Goal: Use online tool/utility: Use online tool/utility

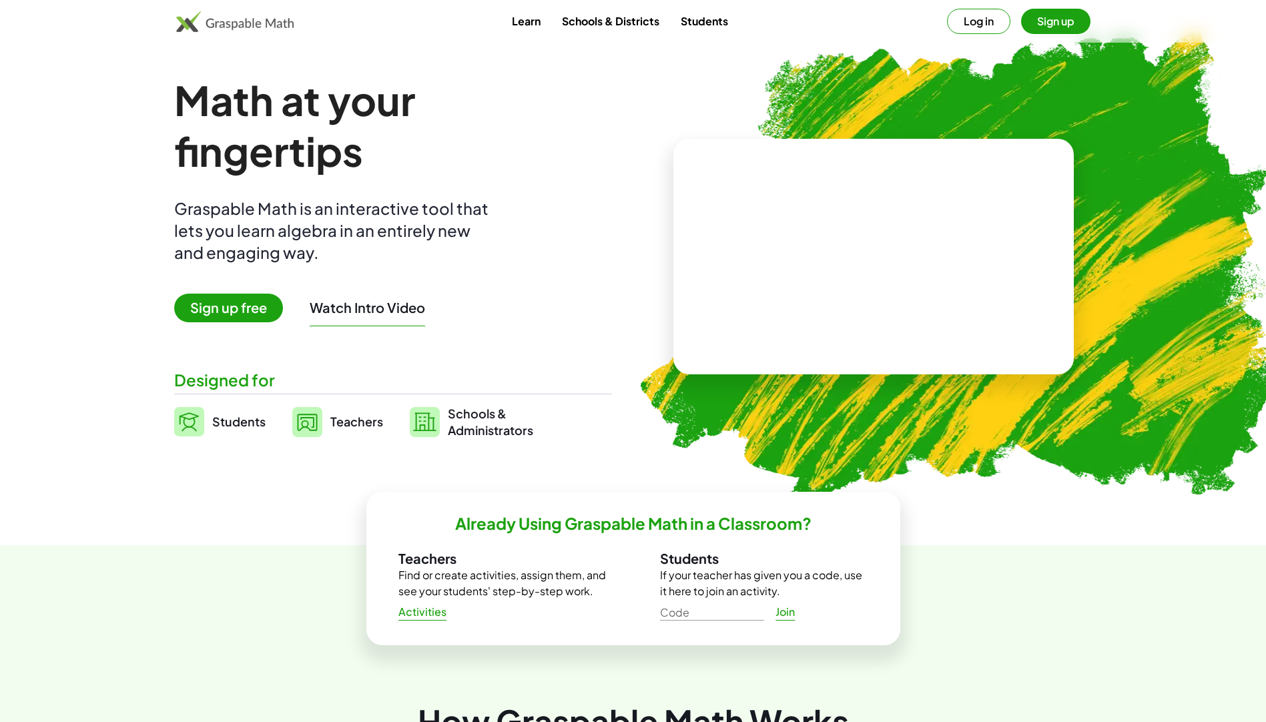
click at [262, 305] on span "Sign up free" at bounding box center [228, 308] width 109 height 29
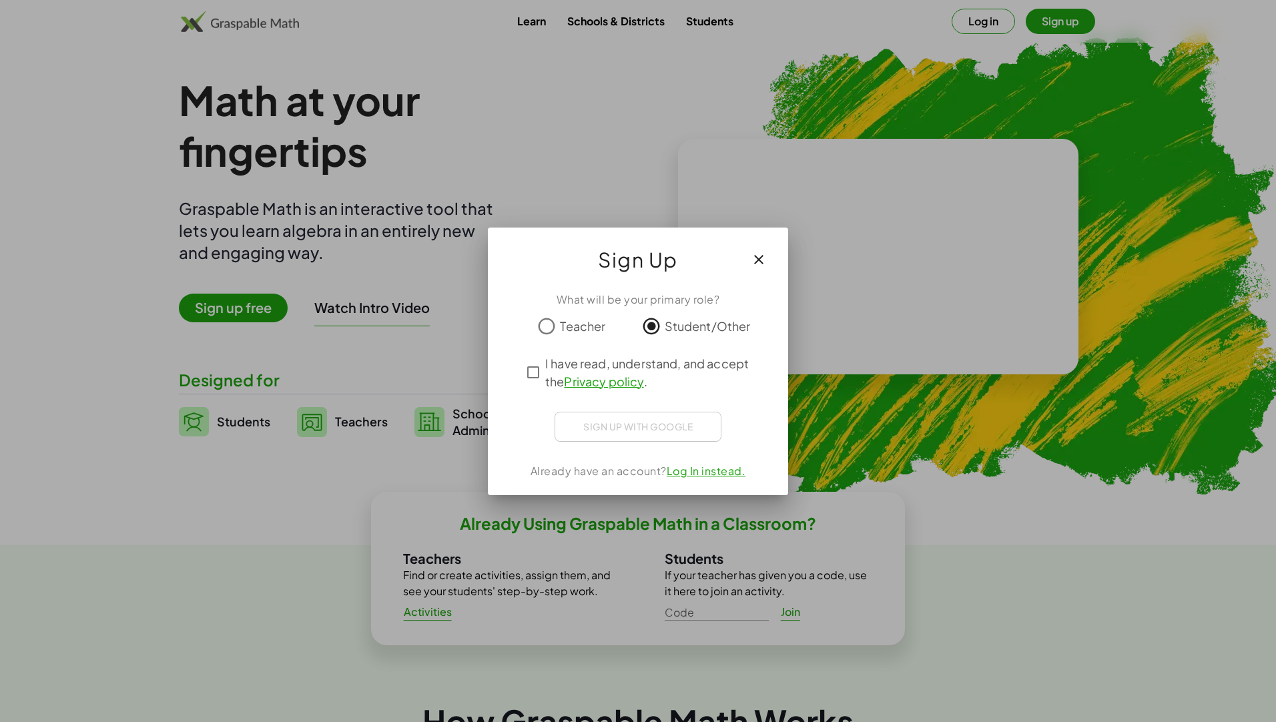
drag, startPoint x: 672, startPoint y: 402, endPoint x: 673, endPoint y: 409, distance: 6.8
click at [674, 402] on div "What will be your primary role? Teacher Student/Other I have read, understand, …" at bounding box center [638, 388] width 300 height 214
click at [654, 441] on div "Sign up with Google Iniciar sesión con Google Iniciar sesión con Google. Se abr…" at bounding box center [638, 427] width 167 height 30
click at [756, 248] on button "button" at bounding box center [759, 261] width 32 height 32
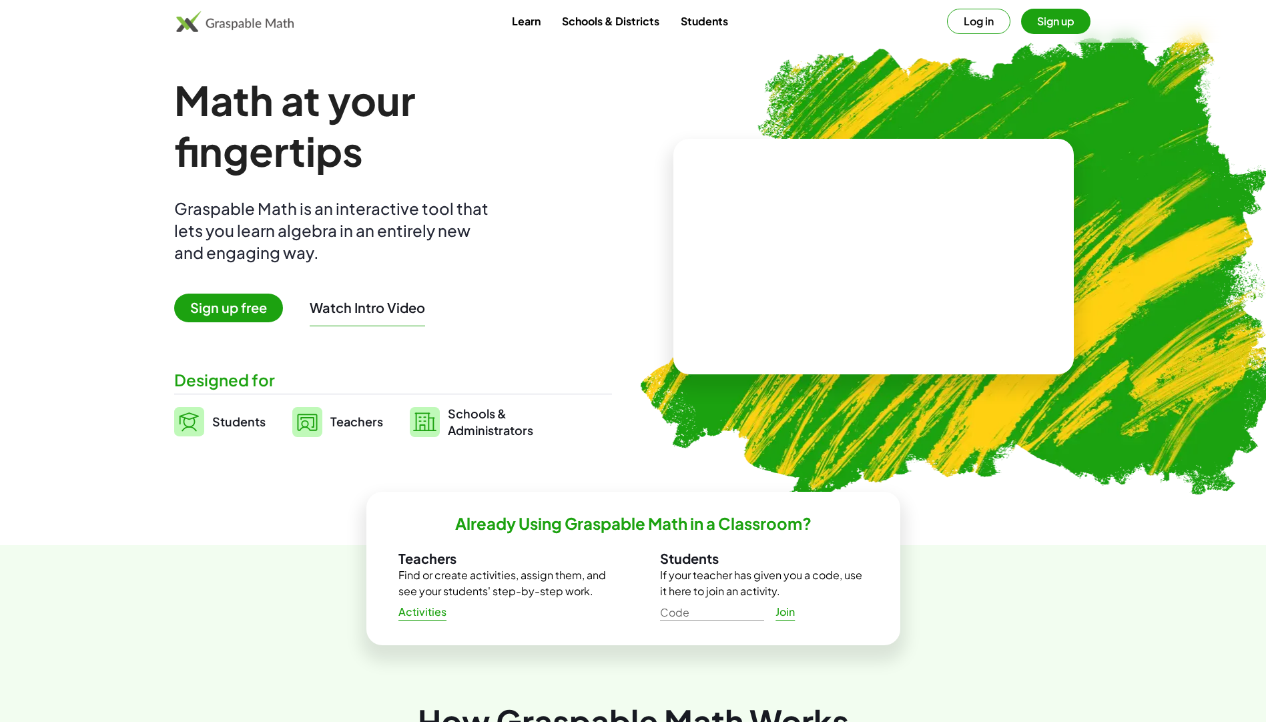
click at [257, 419] on span "Students" at bounding box center [238, 421] width 53 height 15
click at [224, 414] on span "Students" at bounding box center [238, 421] width 53 height 15
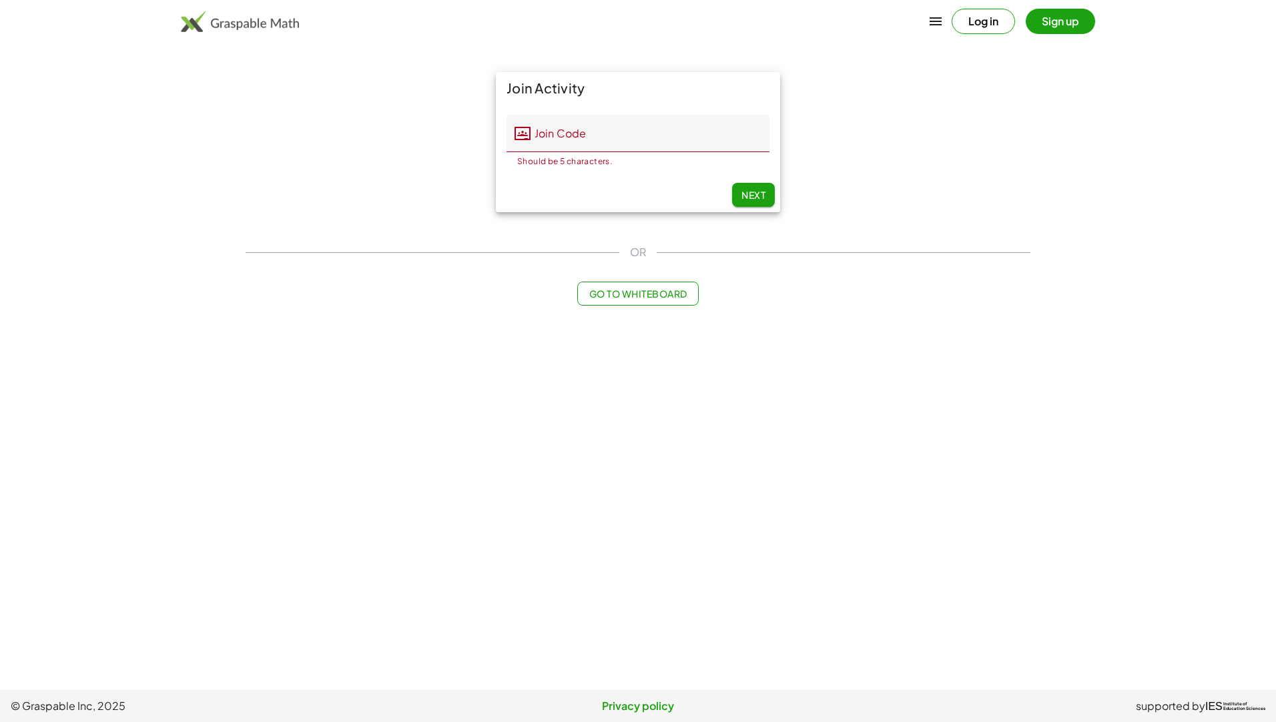
click at [191, 425] on main "Join Activity Join Code Join Code Should be 5 characters. 0 / 5 Next OR Go to W…" at bounding box center [638, 345] width 1276 height 690
click at [756, 196] on span "Next" at bounding box center [754, 195] width 24 height 12
click at [757, 182] on div "Next" at bounding box center [638, 195] width 284 height 35
drag, startPoint x: 756, startPoint y: 193, endPoint x: 689, endPoint y: 162, distance: 73.8
click at [752, 194] on button "Next" at bounding box center [753, 195] width 43 height 24
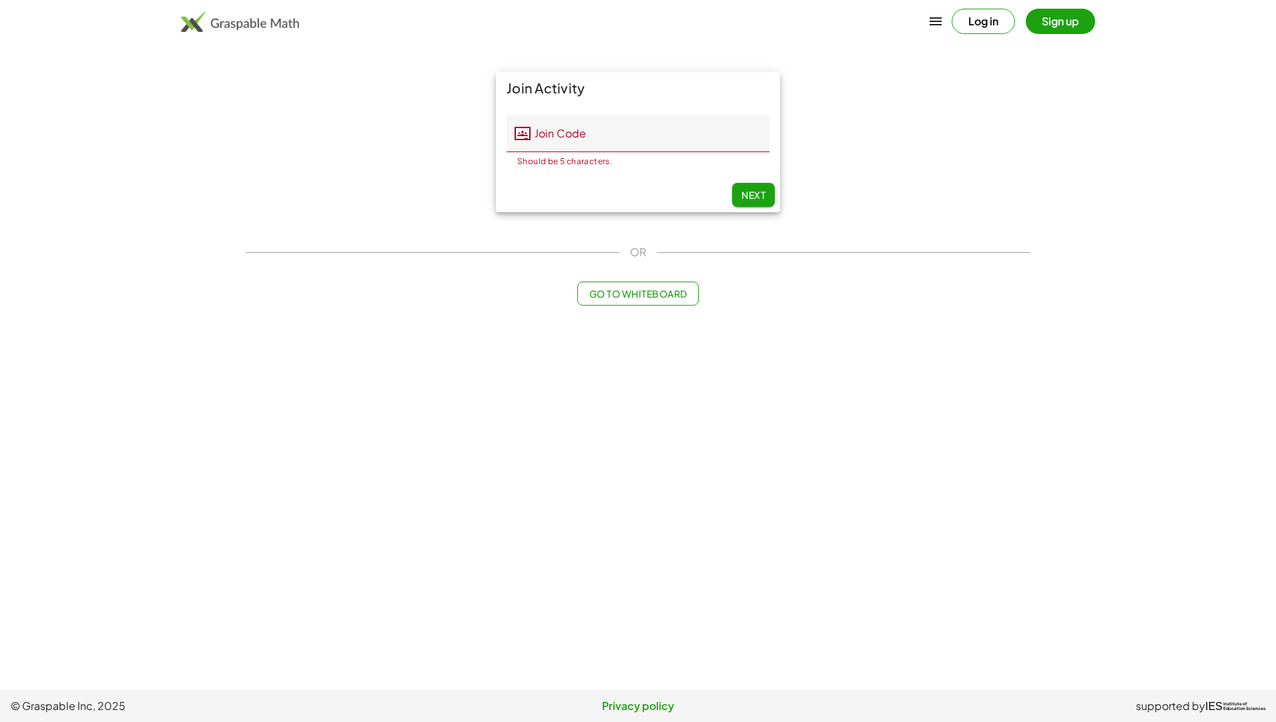
click at [679, 132] on input "Join Code" at bounding box center [650, 133] width 239 height 37
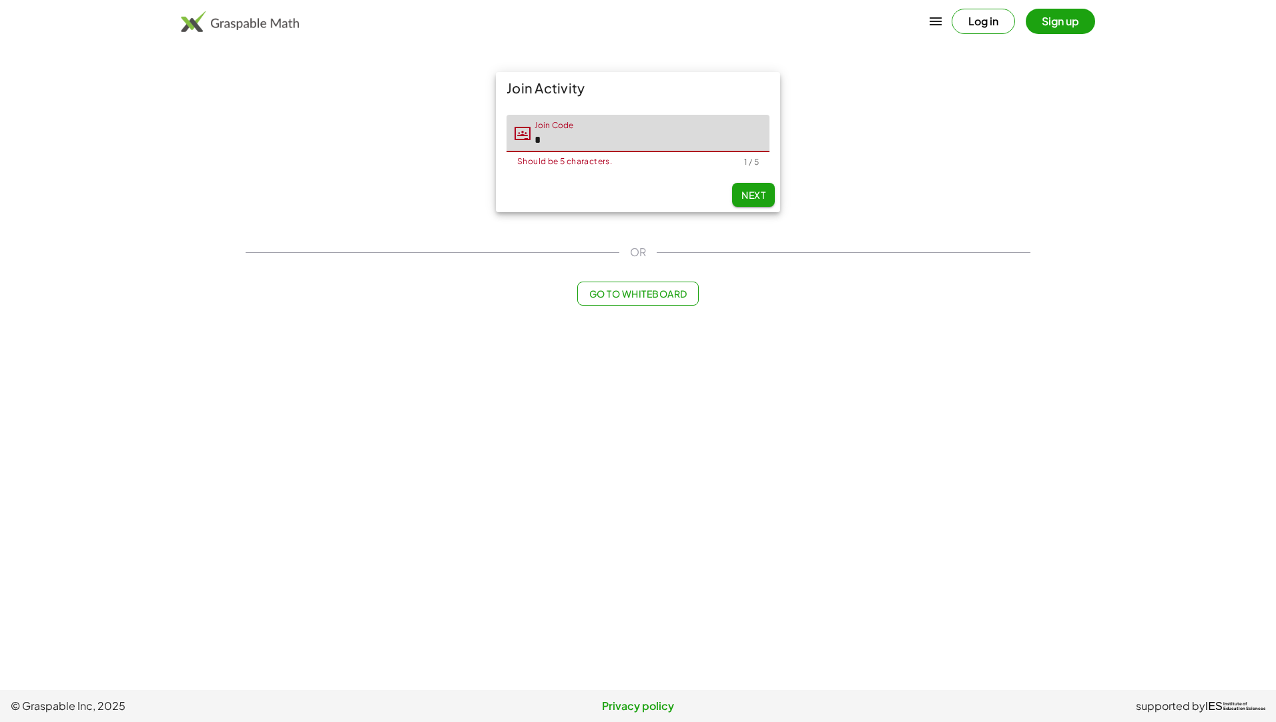
type input "*"
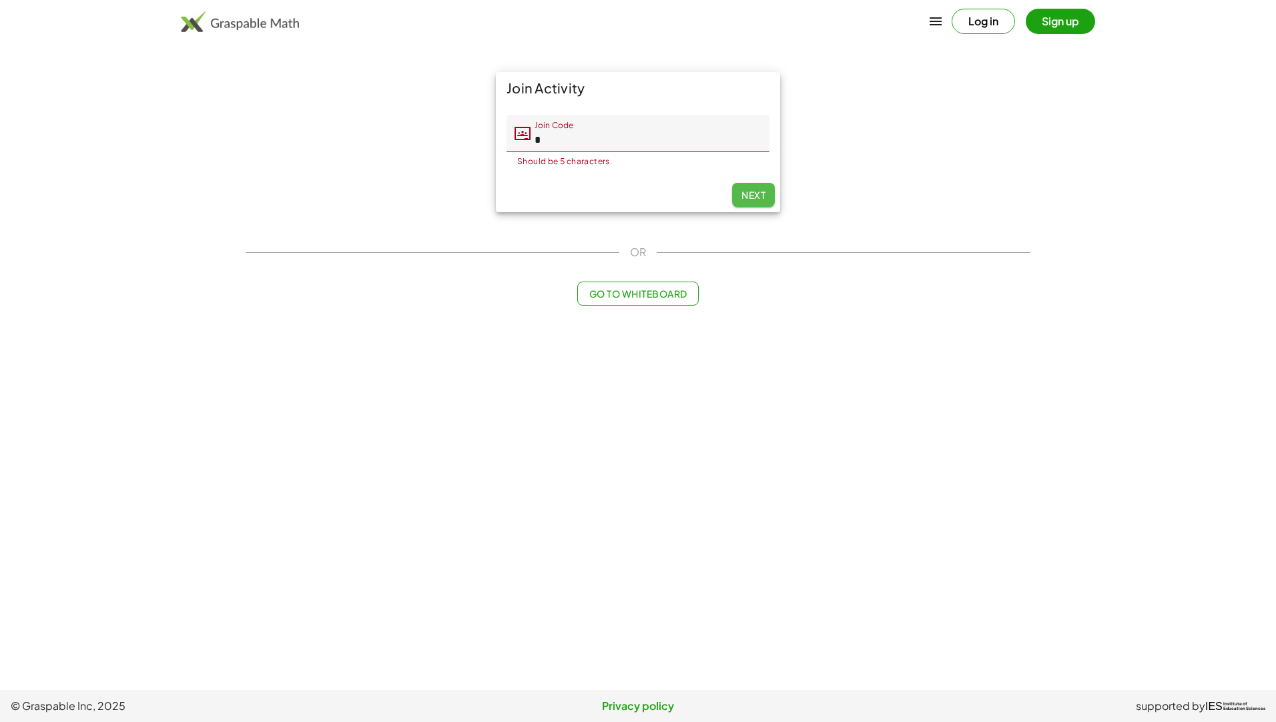
click at [746, 193] on span "Next" at bounding box center [754, 195] width 24 height 12
drag, startPoint x: 588, startPoint y: 282, endPoint x: 591, endPoint y: 296, distance: 14.3
click at [591, 296] on button "Go to Whiteboard" at bounding box center [637, 294] width 121 height 24
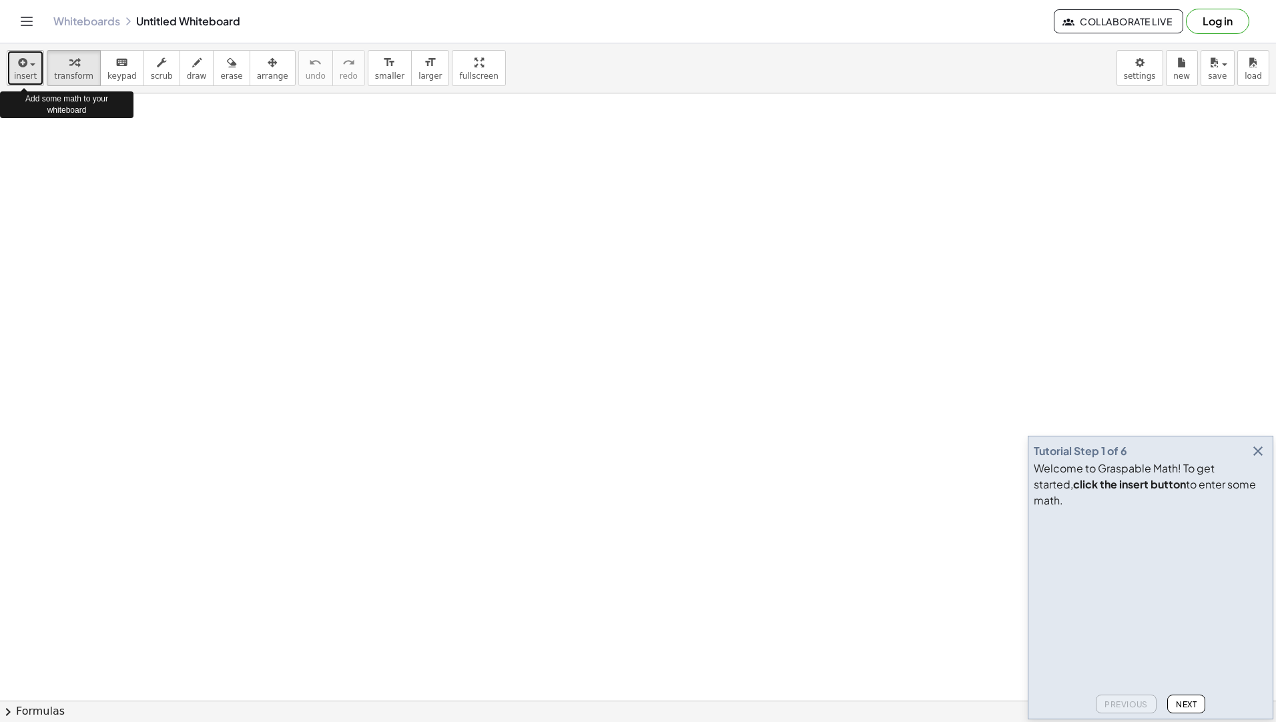
click at [31, 64] on span "button" at bounding box center [32, 64] width 5 height 3
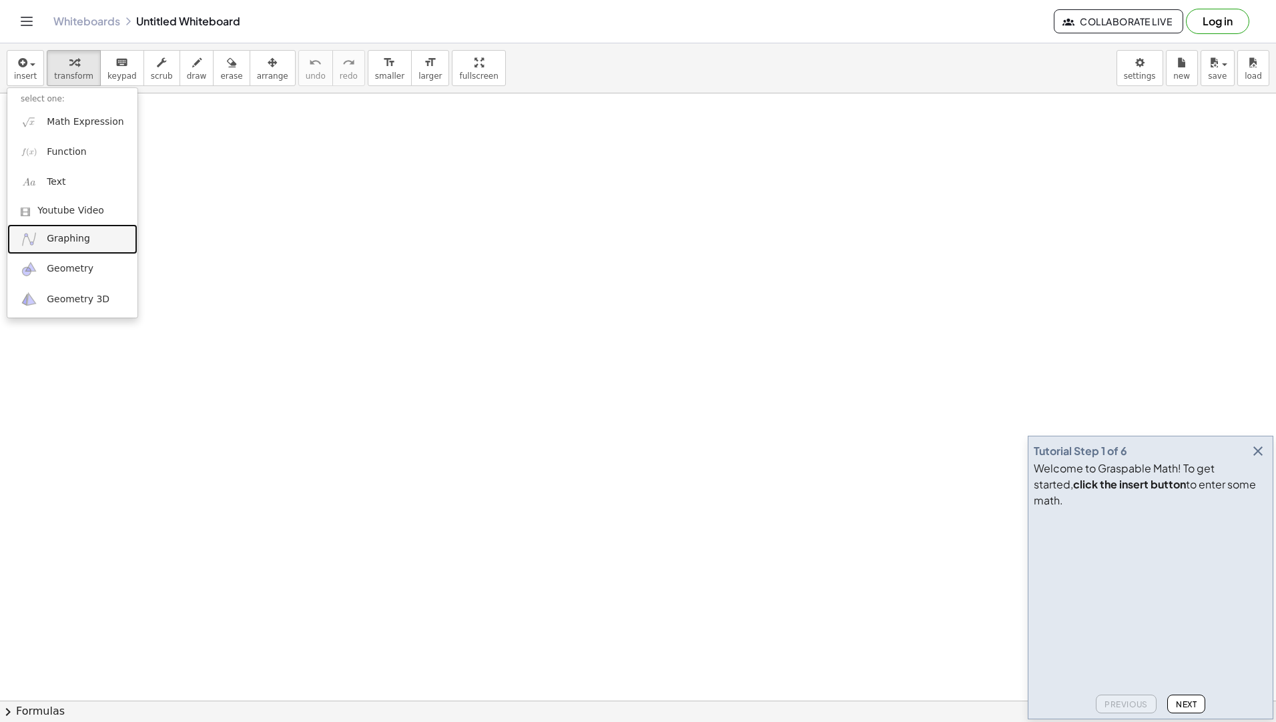
click at [77, 236] on span "Graphing" at bounding box center [68, 238] width 43 height 13
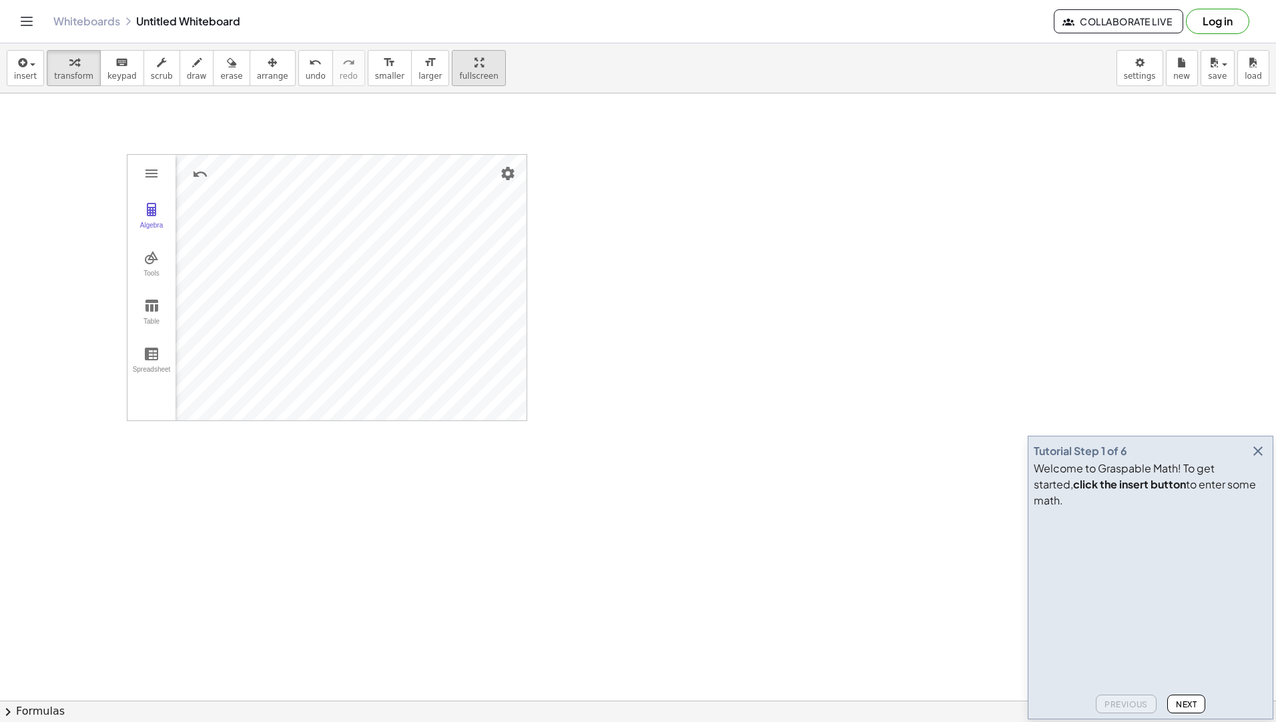
click at [455, 124] on div "insert select one: Math Expression Function Text Youtube Video Graphing Geometr…" at bounding box center [638, 382] width 1276 height 679
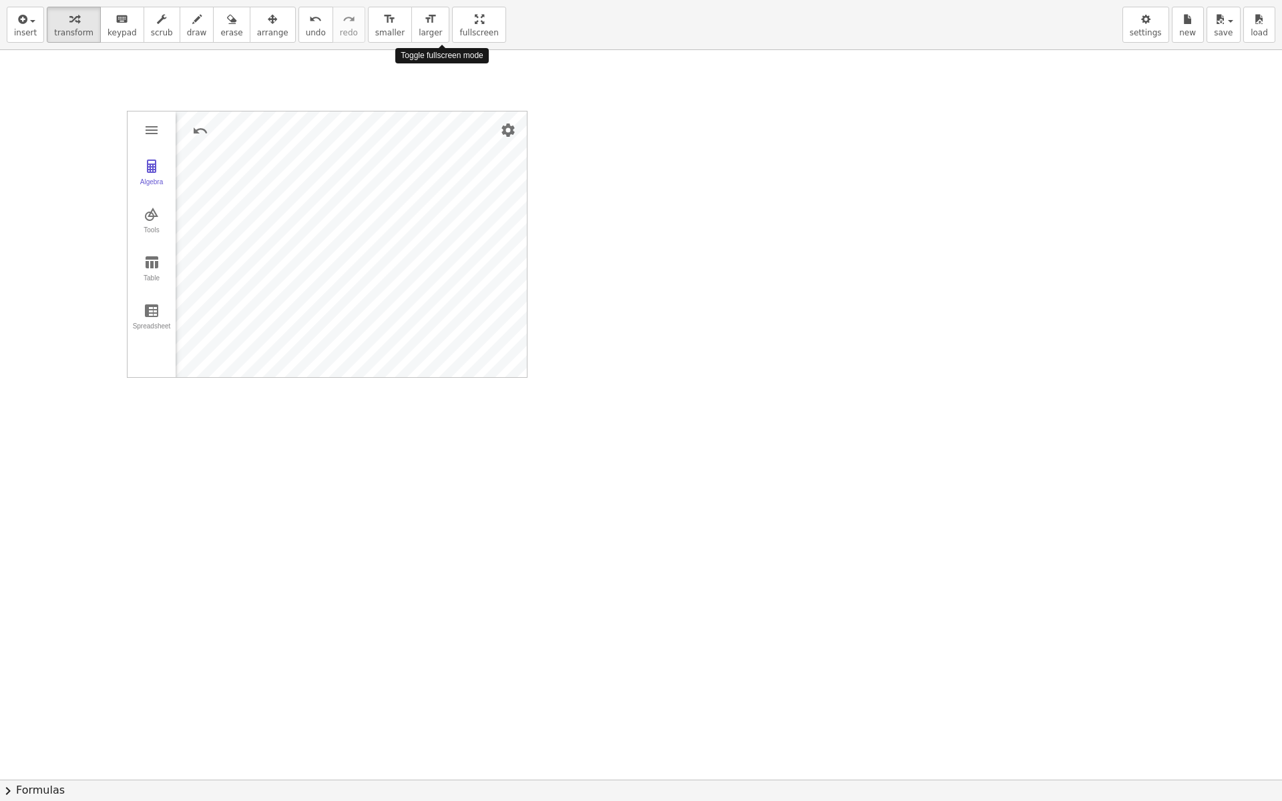
drag, startPoint x: 435, startPoint y: 35, endPoint x: 433, endPoint y: -14, distance: 49.5
click at [433, 0] on html "Graspable Math Activities Whiteboards Classes v1.28.3 | Privacy policy © 2025 |…" at bounding box center [641, 400] width 1282 height 801
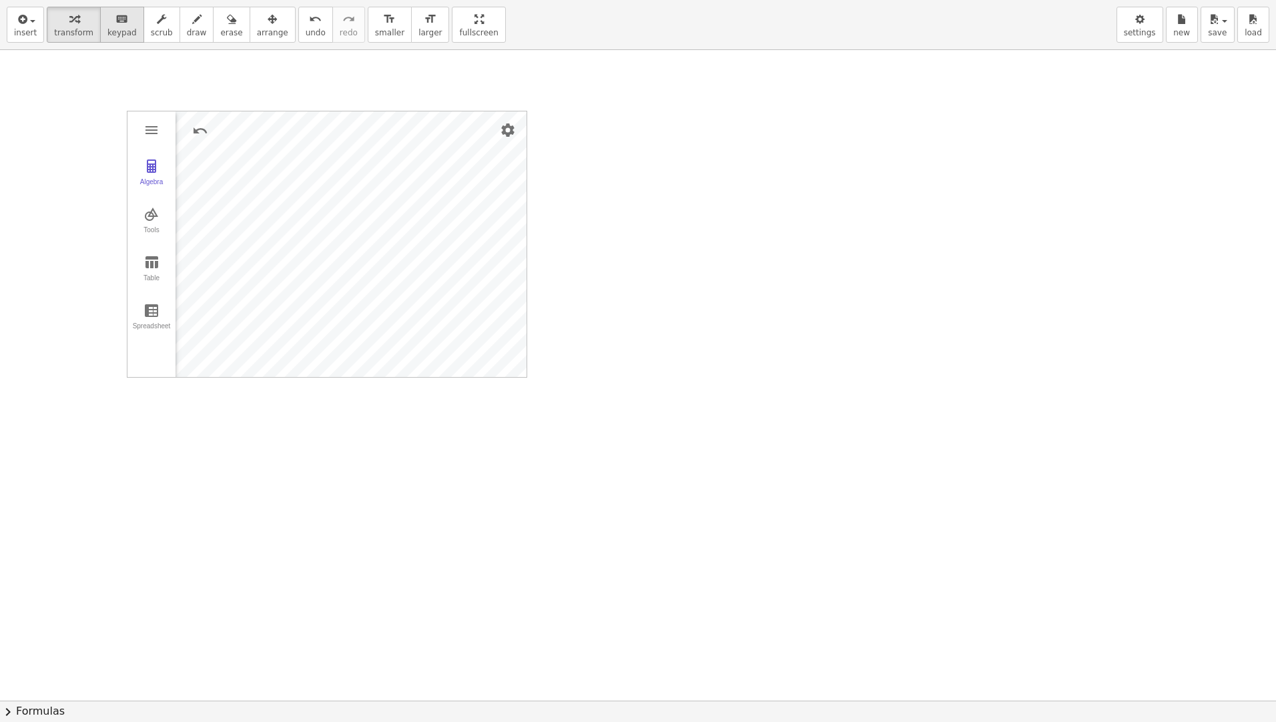
click at [123, 43] on button "keyboard keypad" at bounding box center [122, 25] width 44 height 36
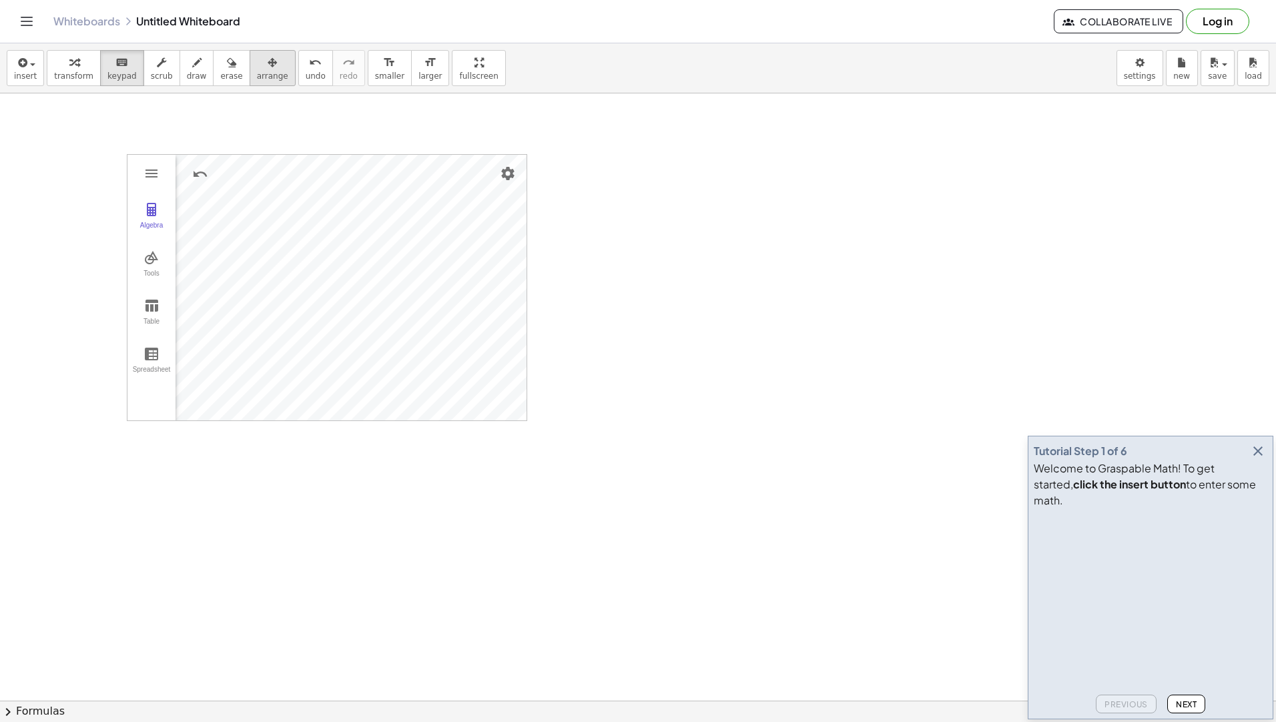
drag, startPoint x: 236, startPoint y: 63, endPoint x: 242, endPoint y: 71, distance: 10.0
click at [250, 71] on button "arrange" at bounding box center [273, 68] width 46 height 36
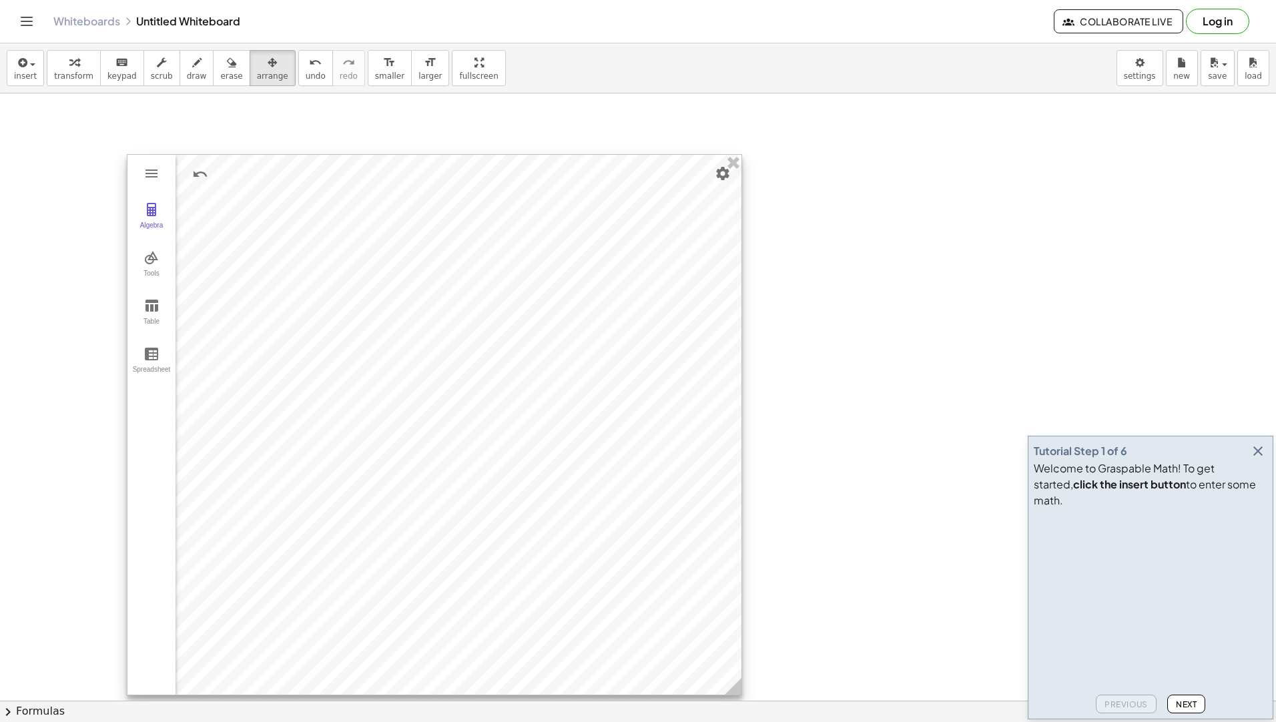
drag, startPoint x: 523, startPoint y: 408, endPoint x: 612, endPoint y: 529, distance: 150.9
click at [738, 680] on icon at bounding box center [733, 686] width 17 height 17
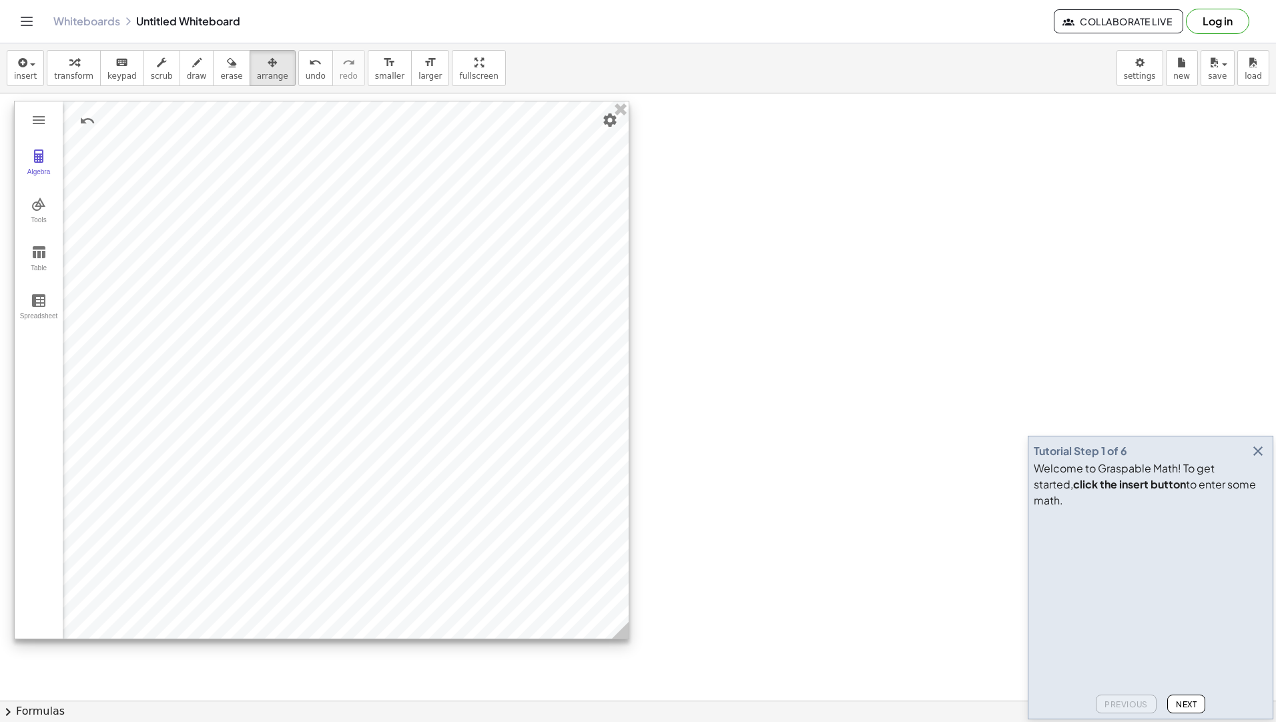
drag, startPoint x: 489, startPoint y: 475, endPoint x: 376, endPoint y: 422, distance: 124.8
click at [376, 422] on div at bounding box center [322, 369] width 614 height 537
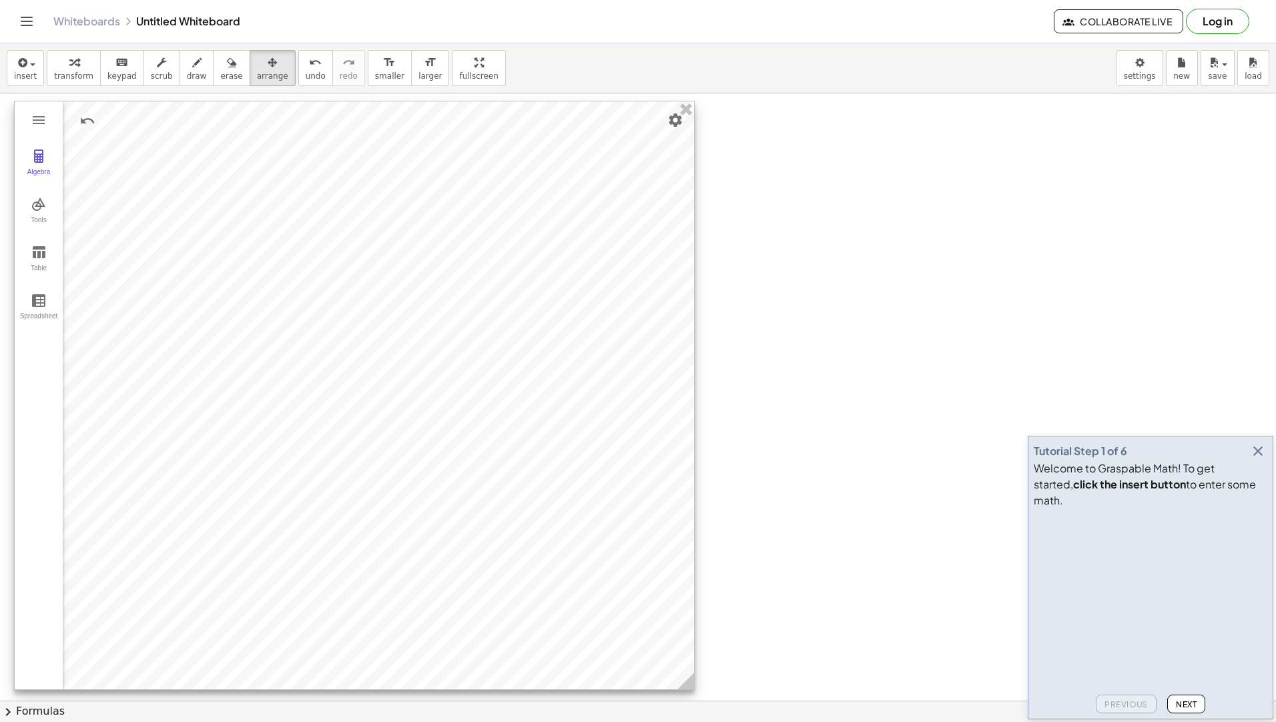
drag, startPoint x: 616, startPoint y: 638, endPoint x: 682, endPoint y: 689, distance: 82.8
click at [682, 689] on icon at bounding box center [686, 681] width 17 height 17
drag, startPoint x: 398, startPoint y: 441, endPoint x: 391, endPoint y: 437, distance: 8.4
click at [391, 437] on div at bounding box center [347, 394] width 680 height 588
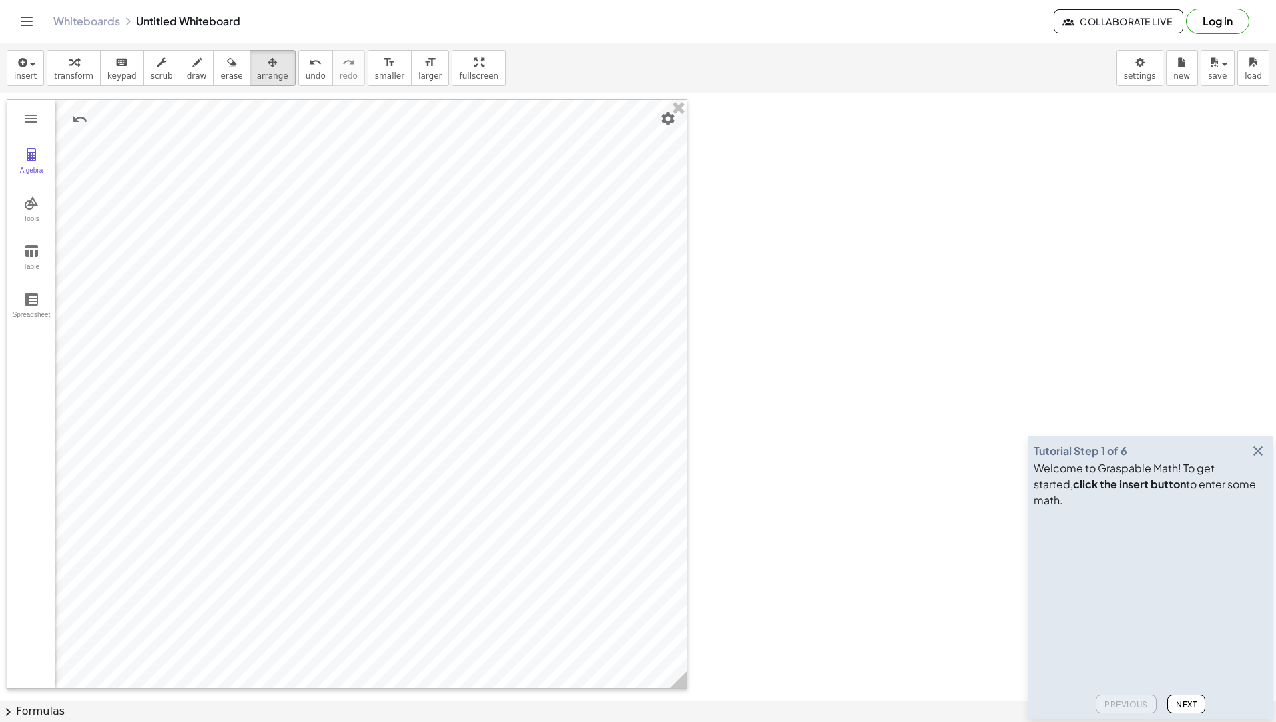
click at [63, 73] on span "transform" at bounding box center [73, 75] width 39 height 9
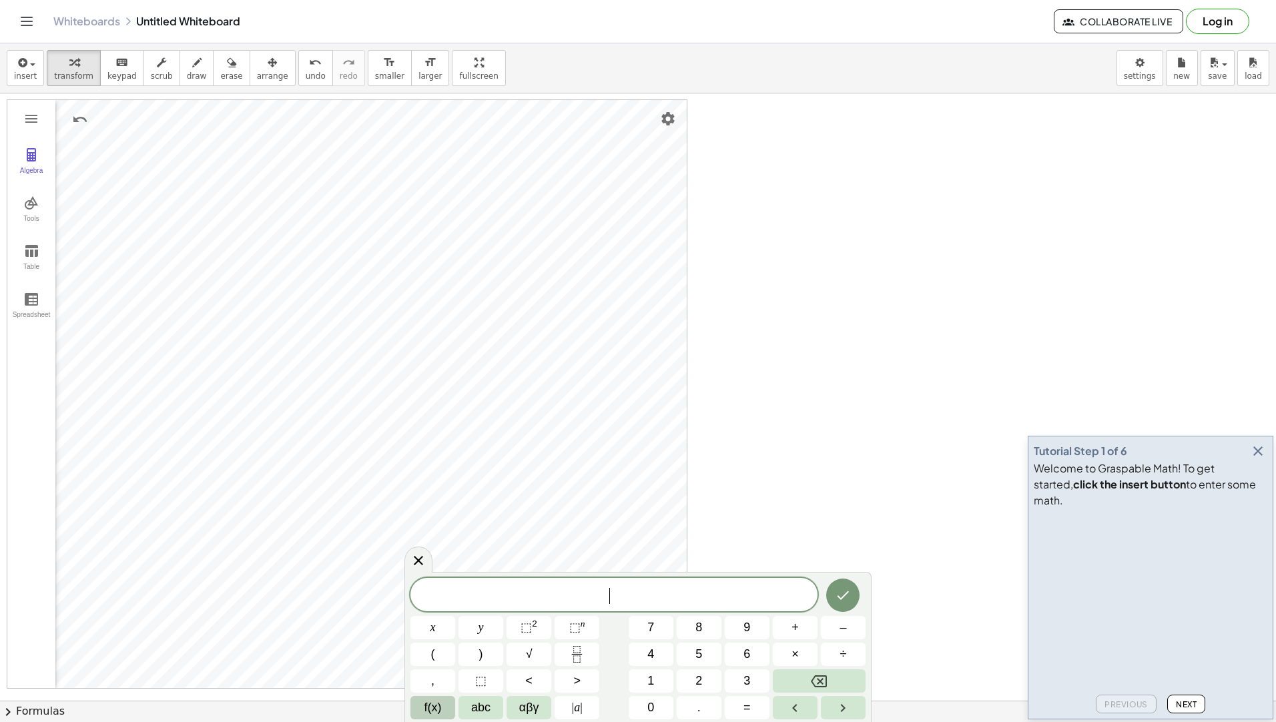
click at [432, 709] on span "f(x)" at bounding box center [433, 708] width 17 height 18
click at [432, 709] on span "123" at bounding box center [433, 708] width 20 height 18
click at [432, 709] on span "f(x)" at bounding box center [433, 708] width 17 height 18
click at [431, 705] on span "123" at bounding box center [433, 708] width 20 height 18
click at [427, 628] on button "x" at bounding box center [433, 627] width 45 height 23
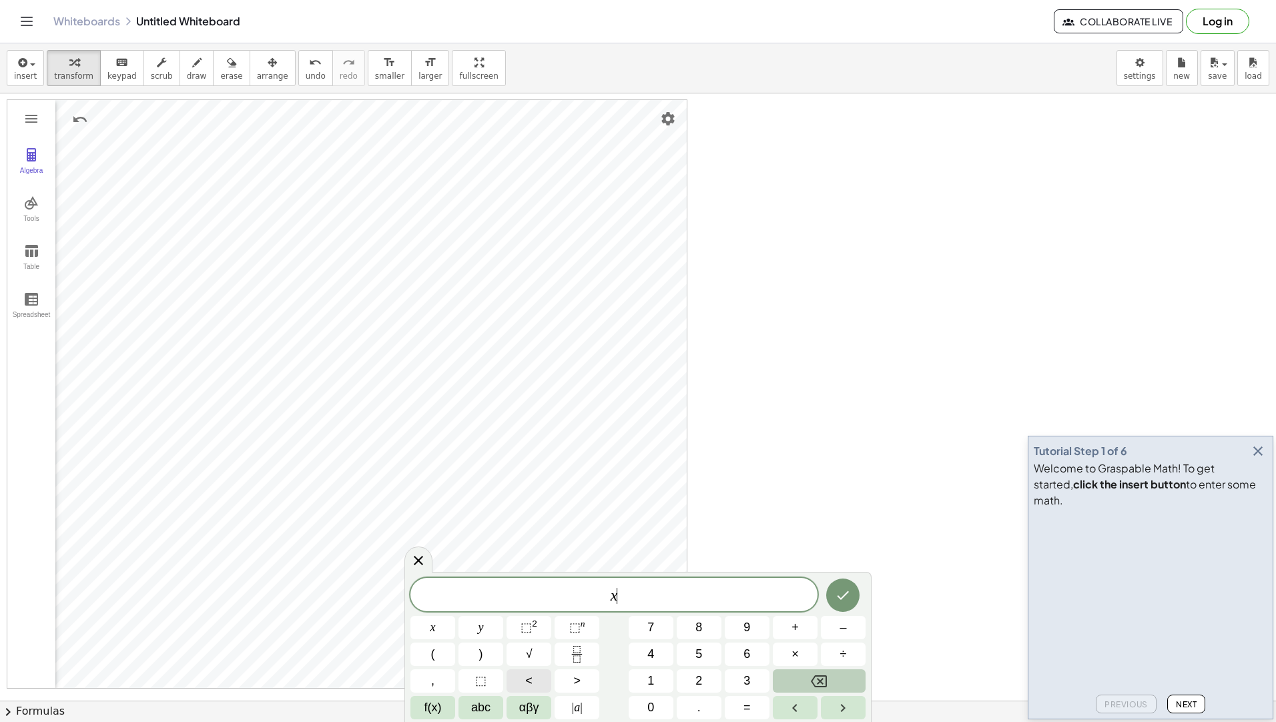
click at [527, 674] on span "<" at bounding box center [528, 681] width 7 height 18
click at [698, 652] on span "5" at bounding box center [699, 654] width 7 height 18
click at [844, 596] on icon "Done" at bounding box center [844, 595] width 12 height 9
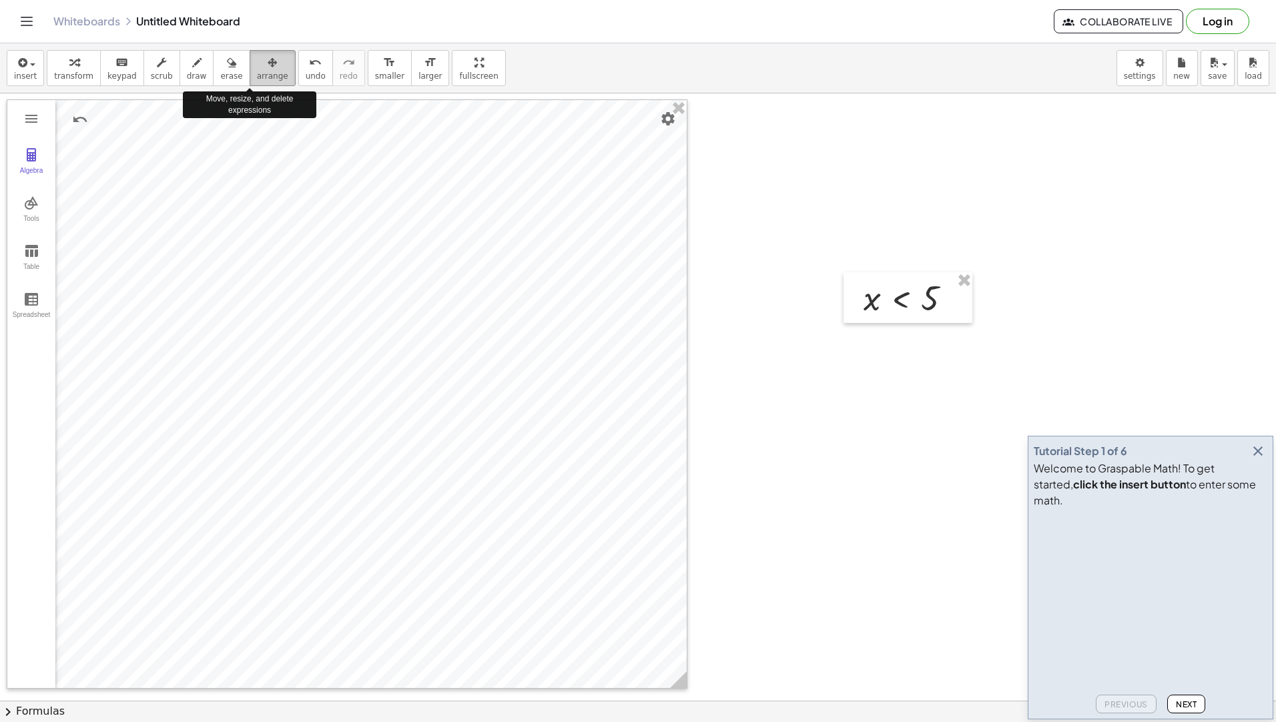
click at [267, 69] on button "arrange" at bounding box center [273, 68] width 46 height 36
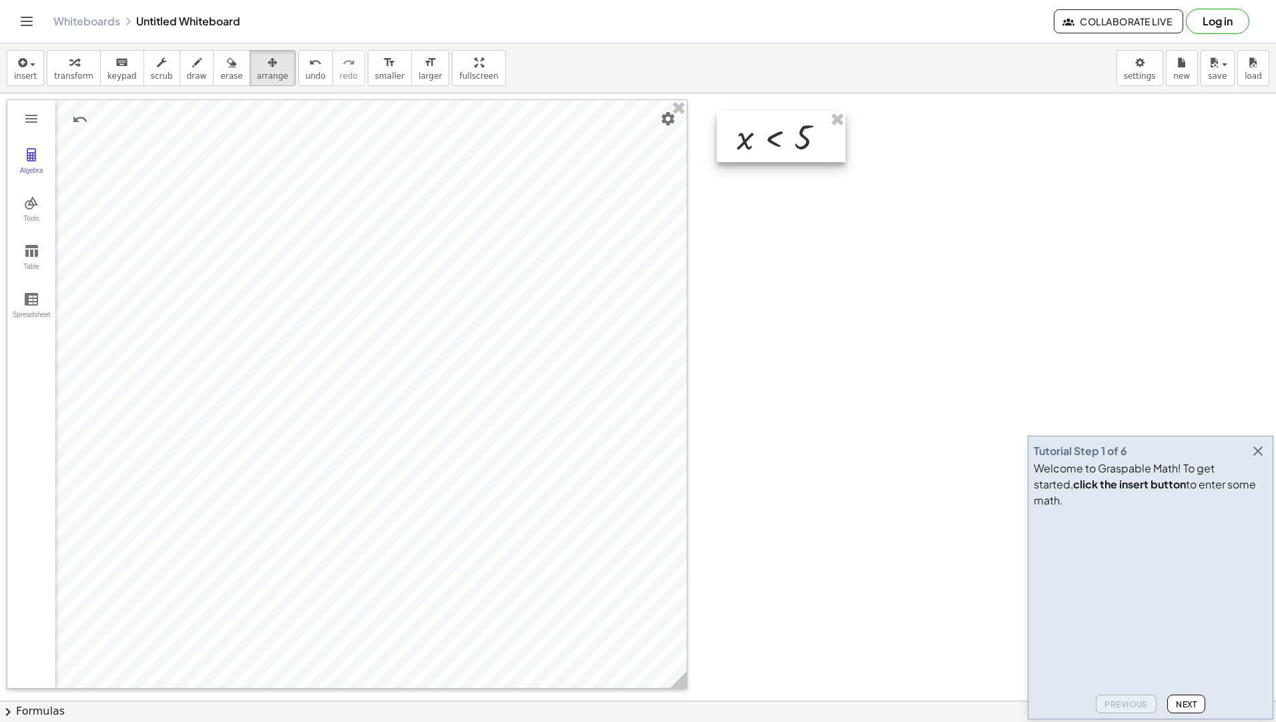
drag, startPoint x: 945, startPoint y: 308, endPoint x: 818, endPoint y: 147, distance: 204.9
click at [818, 147] on div at bounding box center [781, 136] width 129 height 51
click at [77, 77] on span "transform" at bounding box center [73, 75] width 39 height 9
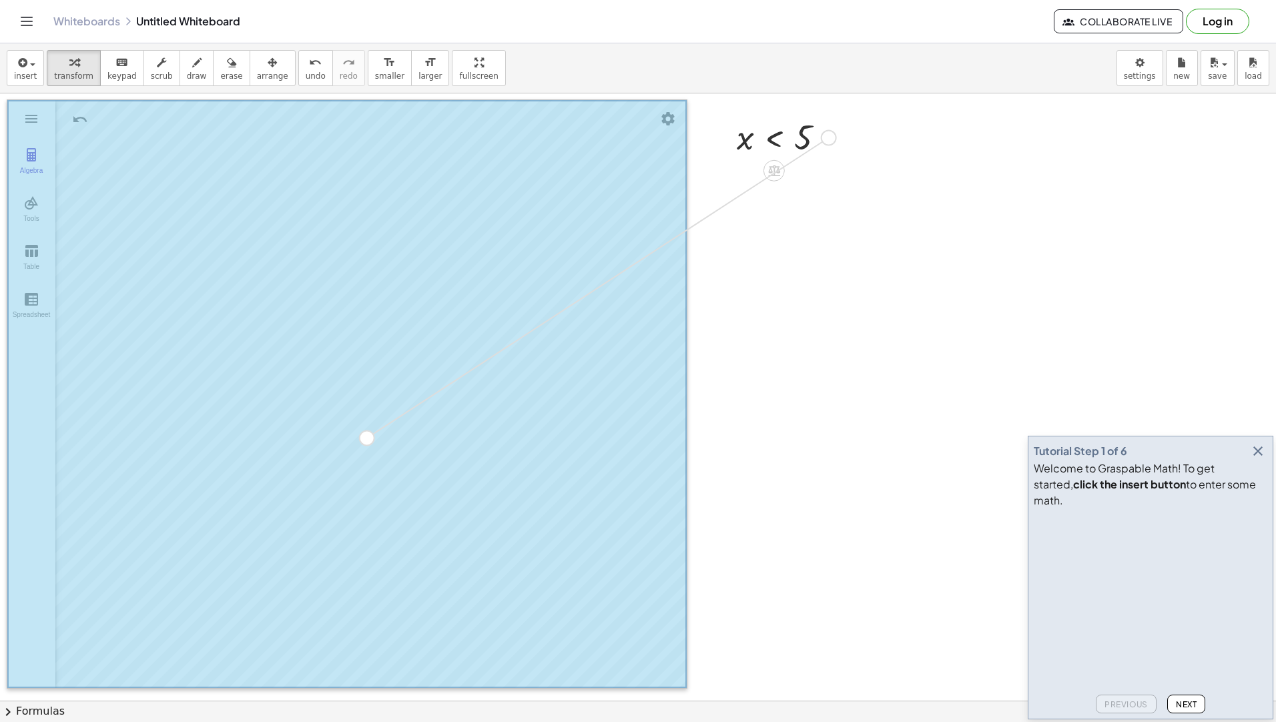
drag, startPoint x: 833, startPoint y: 135, endPoint x: 368, endPoint y: 435, distance: 553.4
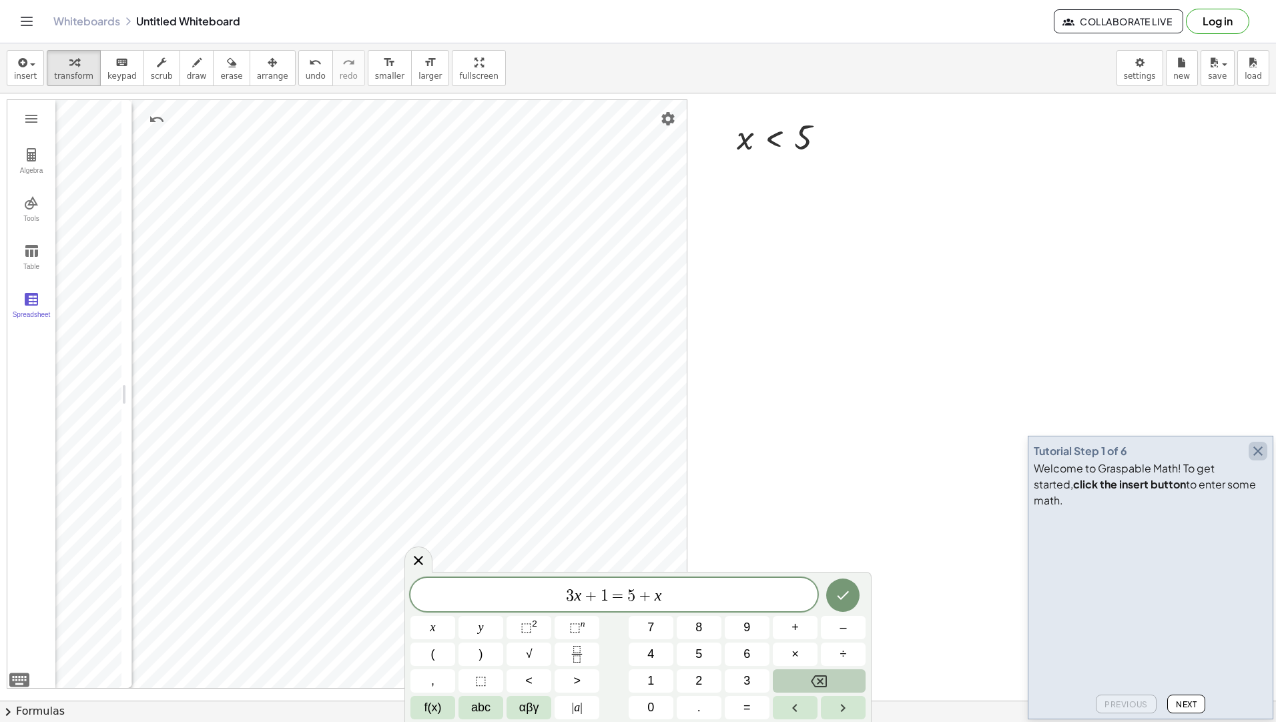
click at [1262, 459] on icon "button" at bounding box center [1258, 451] width 16 height 16
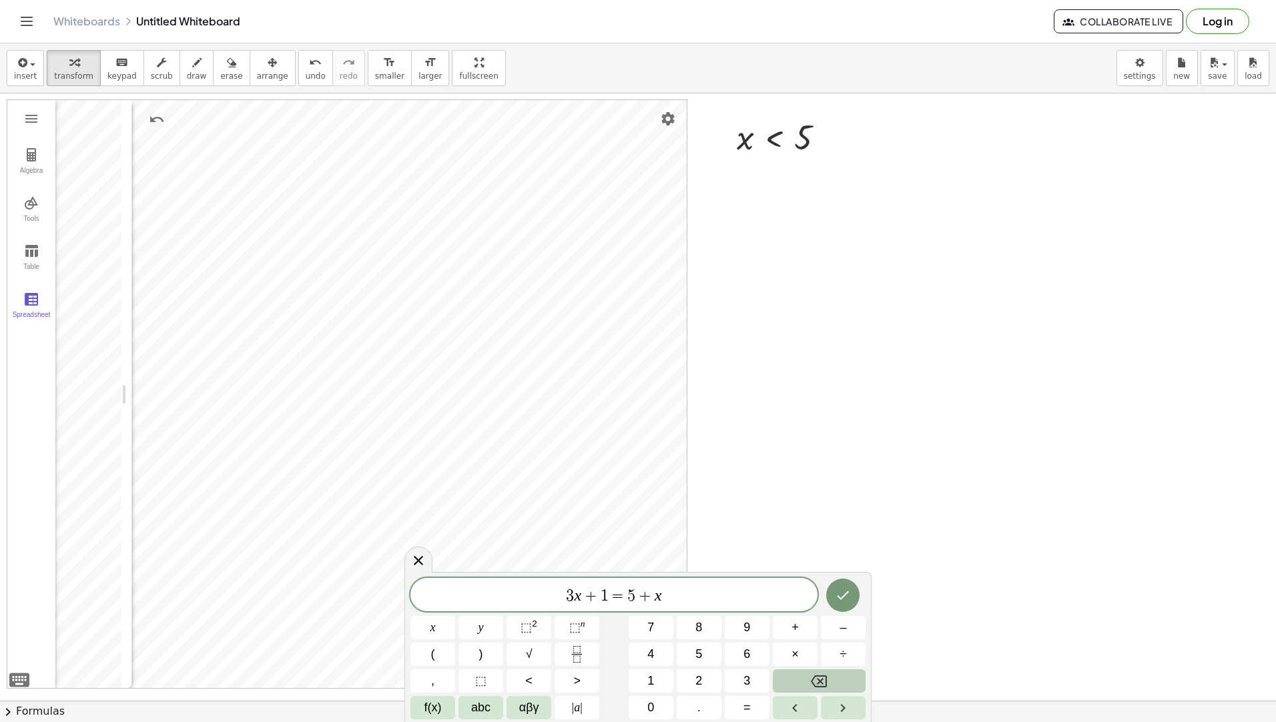
click at [746, 595] on span "3 x + 1 = 5 + x" at bounding box center [614, 596] width 407 height 19
click at [27, 165] on button "Algebra" at bounding box center [31, 162] width 48 height 48
click at [36, 200] on img "Graphing Calculator" at bounding box center [31, 203] width 16 height 16
click at [37, 157] on img "Graphing Calculator" at bounding box center [31, 155] width 16 height 16
click at [39, 123] on button "Graphing Calculator" at bounding box center [31, 119] width 24 height 24
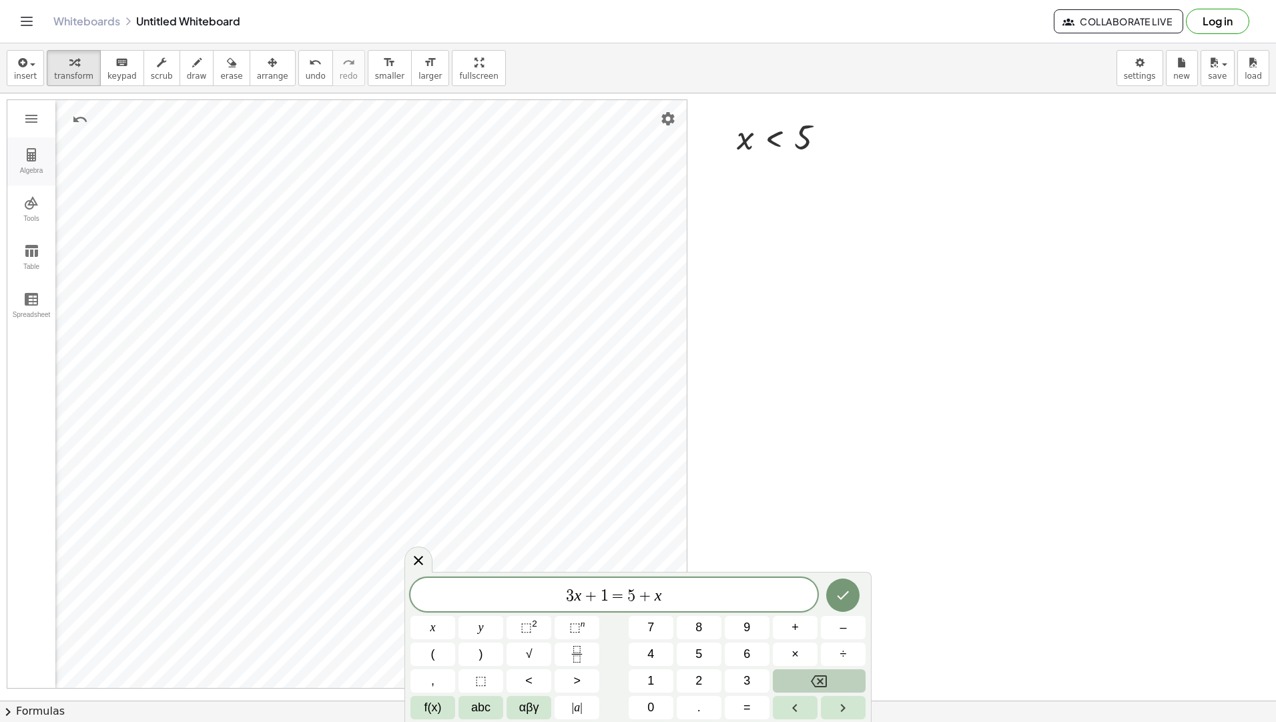
click at [24, 162] on img "Graphing Calculator" at bounding box center [31, 155] width 16 height 16
click at [96, 151] on div "Input…" at bounding box center [158, 147] width 206 height 30
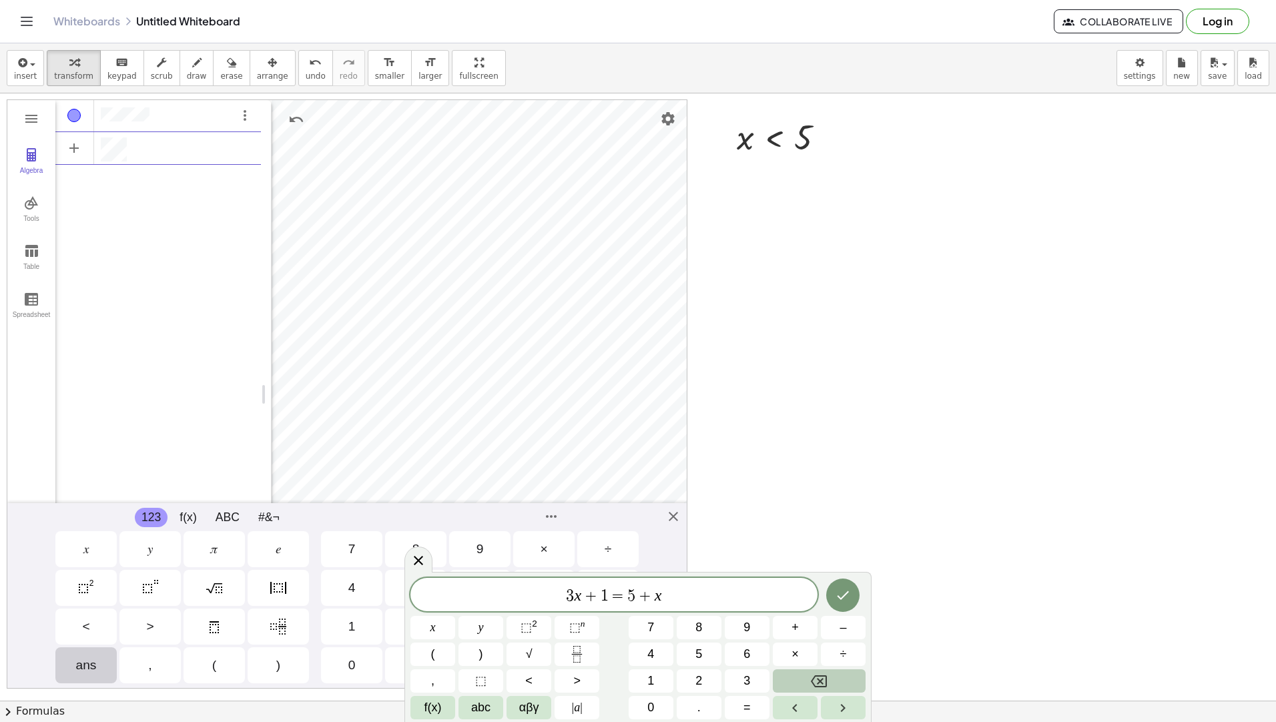
scroll to position [7, 0]
click at [674, 513] on div "GeoGebra Graphing Calculator Clear All Open Save online Save to your computer S…" at bounding box center [347, 393] width 681 height 589
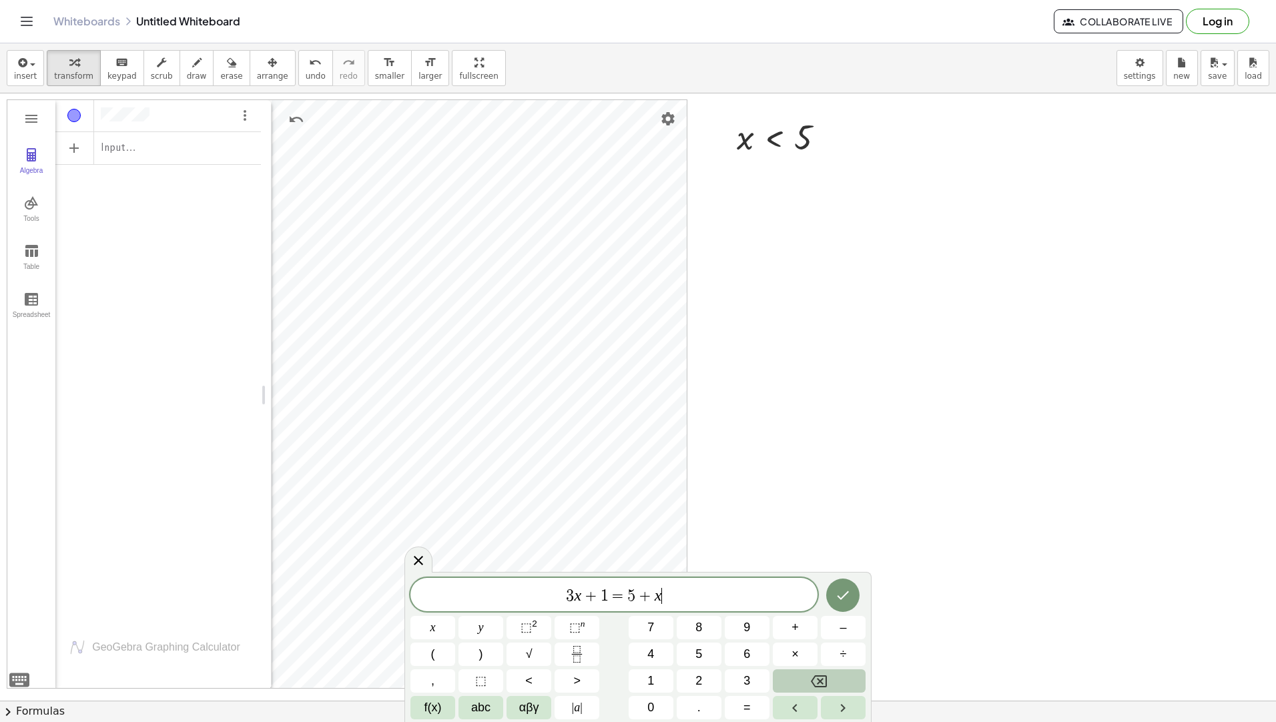
click at [771, 591] on span "3 x + 1 = 5 + x ​" at bounding box center [614, 596] width 407 height 19
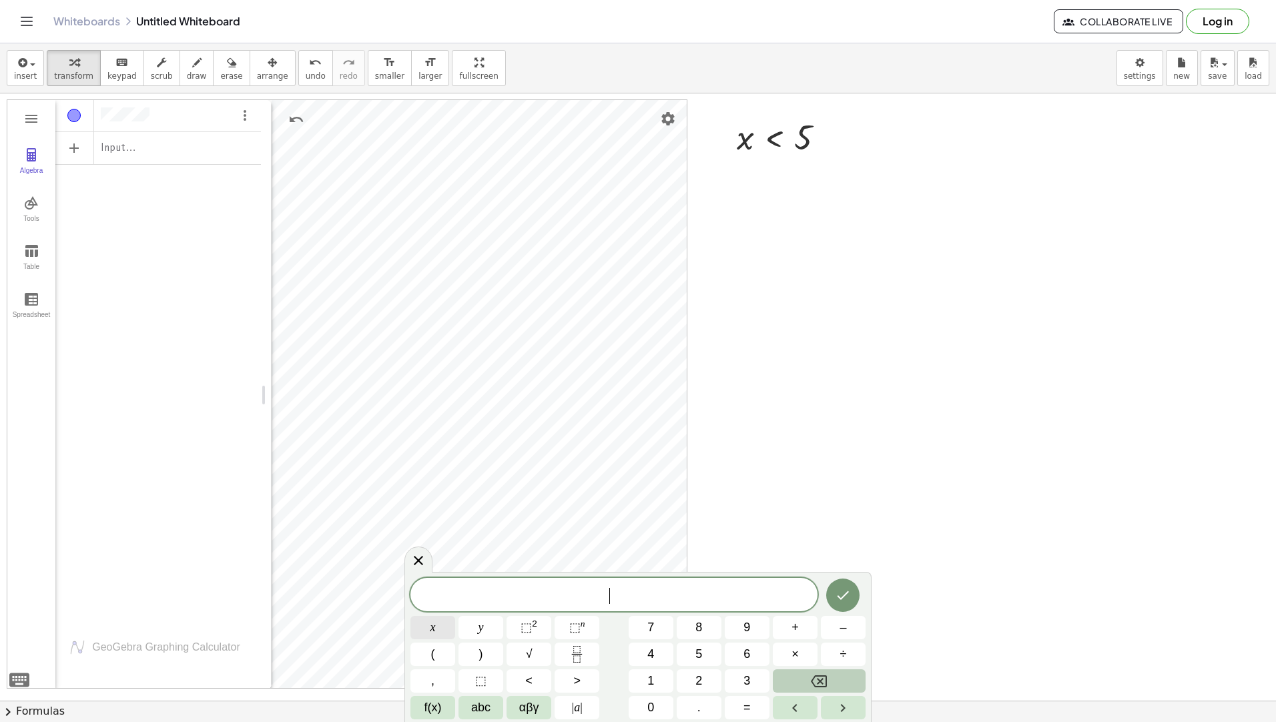
click at [427, 627] on button "x" at bounding box center [433, 627] width 45 height 23
click at [573, 673] on span ">" at bounding box center [576, 681] width 7 height 18
click at [852, 622] on button "–" at bounding box center [843, 627] width 45 height 23
click at [697, 674] on span "2" at bounding box center [699, 681] width 7 height 18
click at [840, 605] on button "Done" at bounding box center [842, 595] width 33 height 33
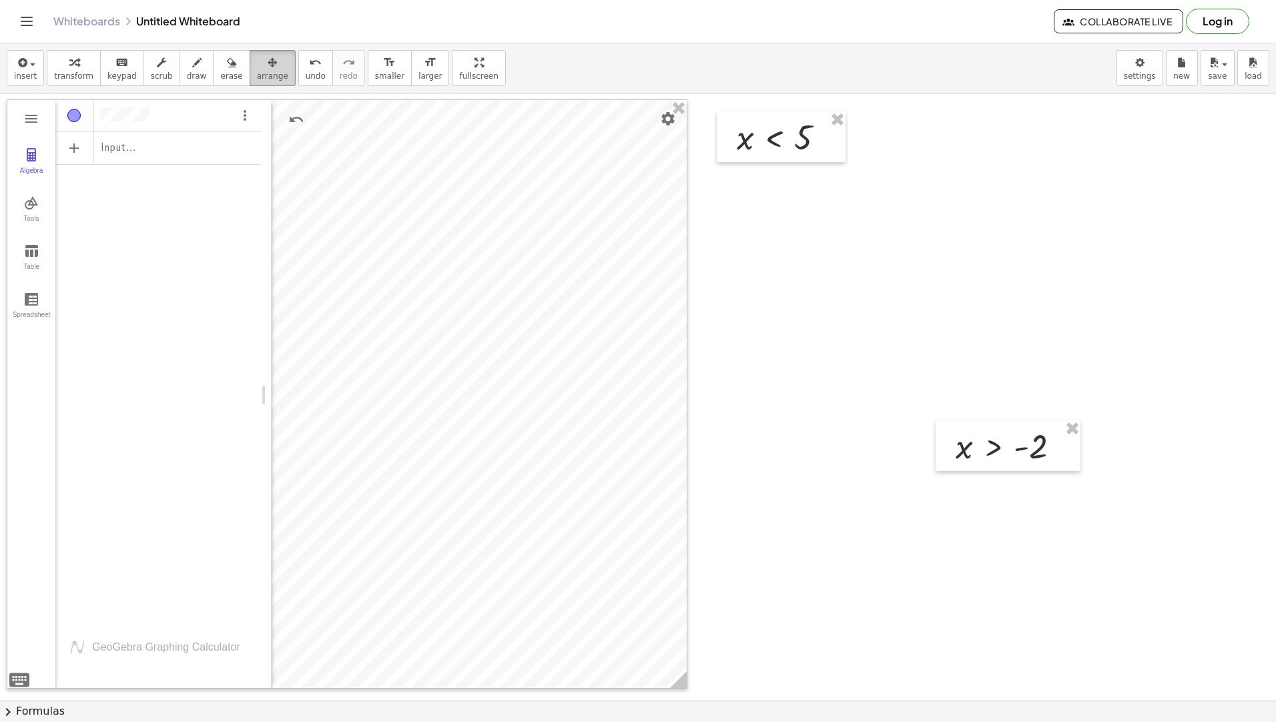
click at [257, 56] on div "button" at bounding box center [272, 62] width 31 height 16
drag, startPoint x: 1027, startPoint y: 455, endPoint x: 953, endPoint y: 148, distance: 315.9
click at [953, 148] on div at bounding box center [934, 139] width 145 height 51
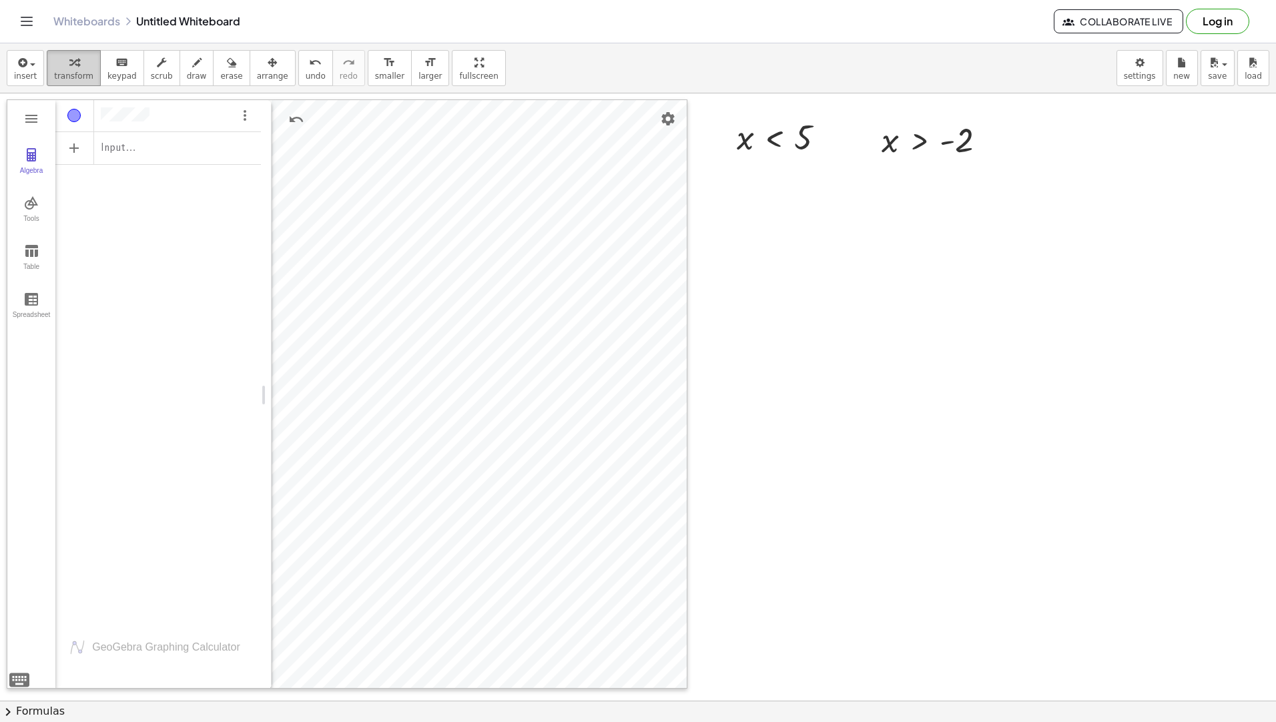
click at [59, 64] on div "button" at bounding box center [73, 62] width 39 height 16
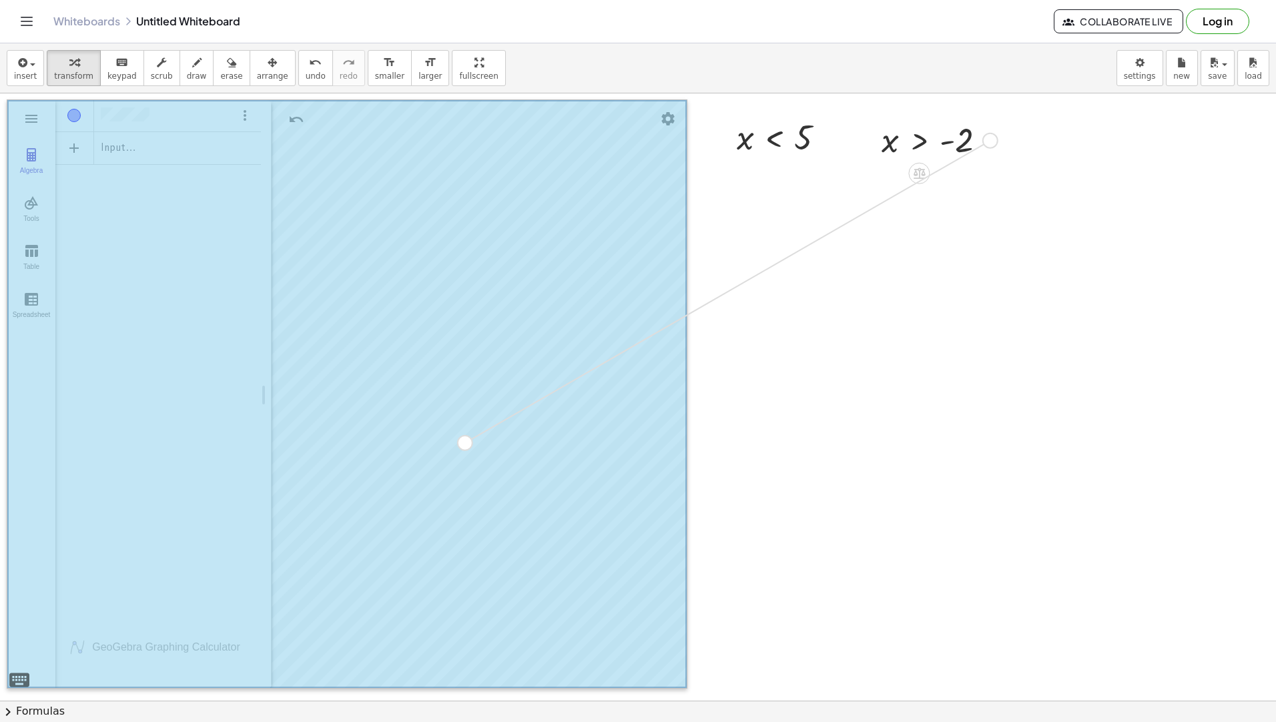
drag, startPoint x: 992, startPoint y: 138, endPoint x: 463, endPoint y: 441, distance: 609.0
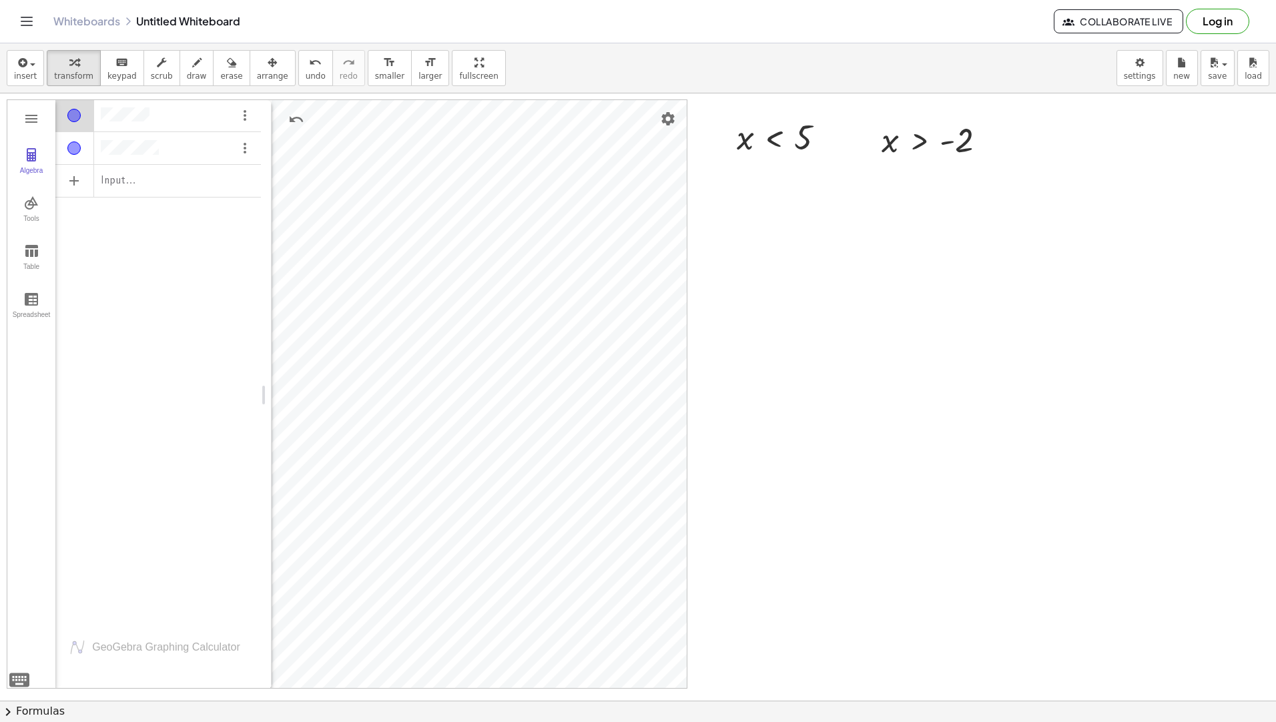
click at [187, 109] on div "Algebra" at bounding box center [158, 111] width 206 height 25
click at [245, 115] on img "Options" at bounding box center [245, 115] width 16 height 16
click at [295, 143] on li "Delete" at bounding box center [307, 139] width 139 height 21
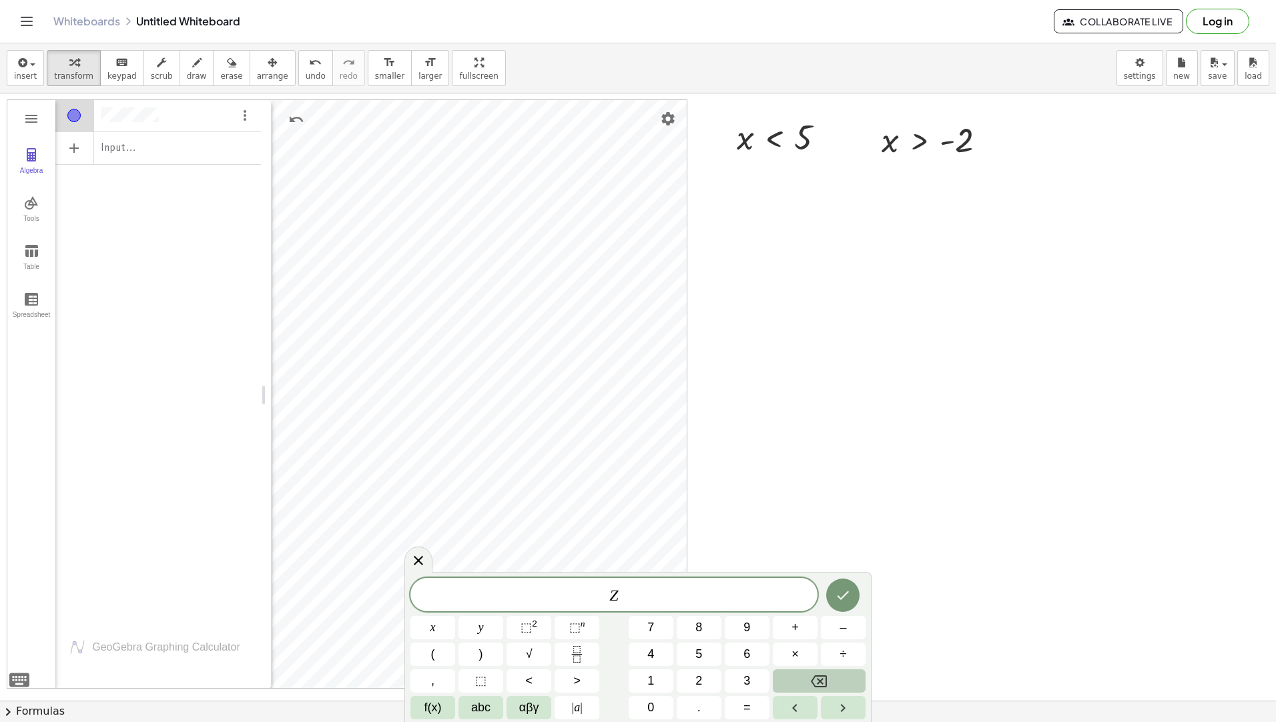
click at [415, 557] on icon at bounding box center [418, 560] width 9 height 9
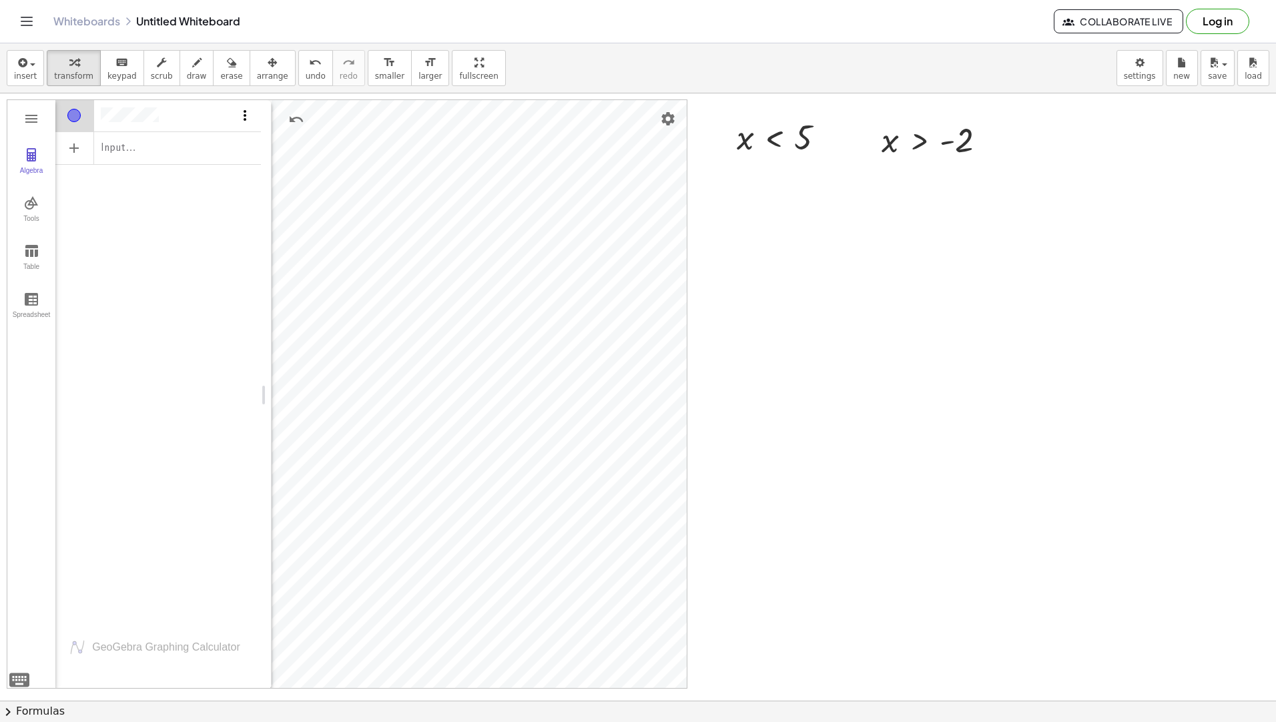
click at [245, 119] on img "Options" at bounding box center [245, 115] width 16 height 16
click at [290, 139] on li "Delete" at bounding box center [307, 139] width 139 height 21
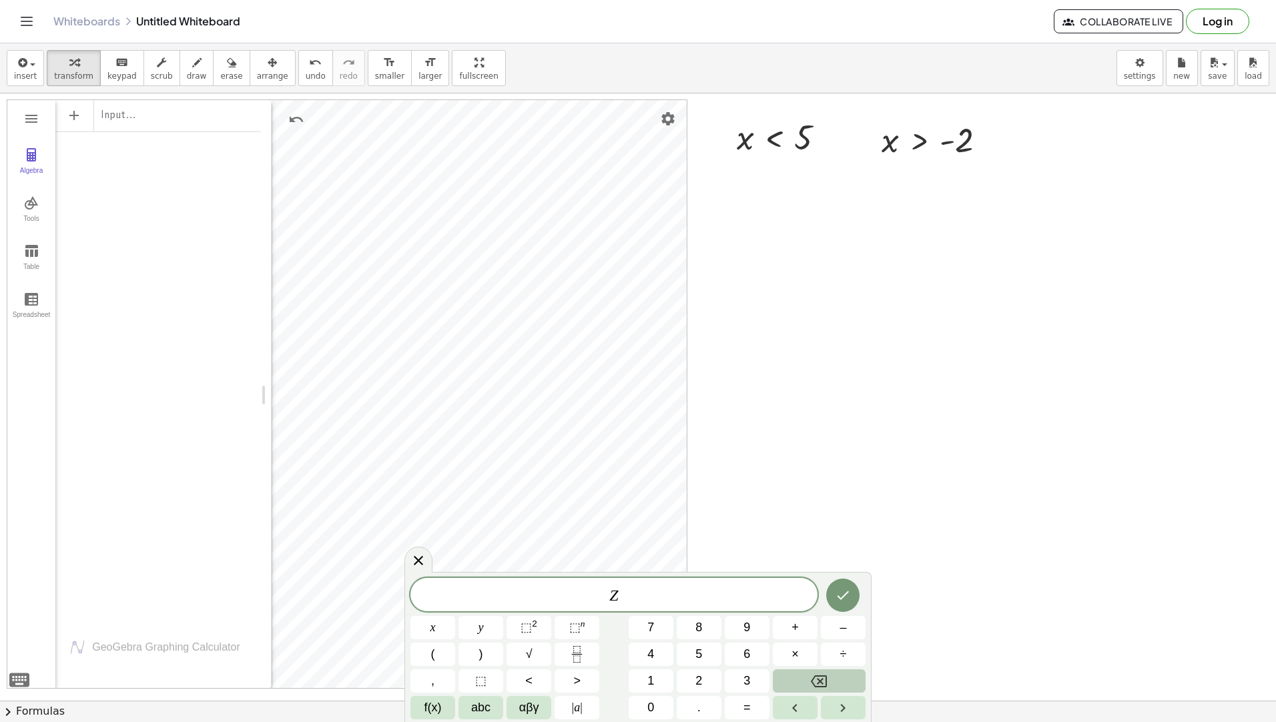
click at [846, 681] on button "Backspace" at bounding box center [819, 681] width 93 height 23
click at [439, 624] on button "x" at bounding box center [433, 627] width 45 height 23
click at [435, 712] on span "f(x)" at bounding box center [433, 708] width 17 height 18
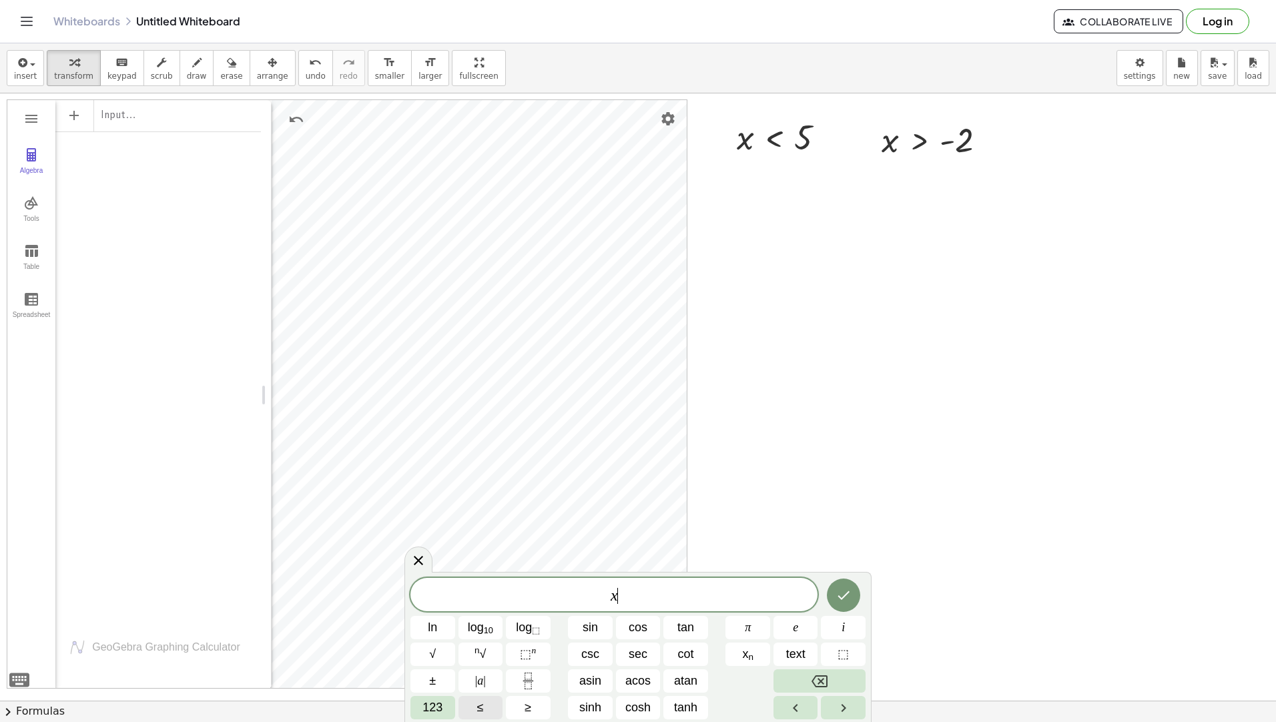
click at [481, 707] on span "≤" at bounding box center [480, 708] width 7 height 18
click at [436, 706] on span "123" at bounding box center [433, 708] width 20 height 18
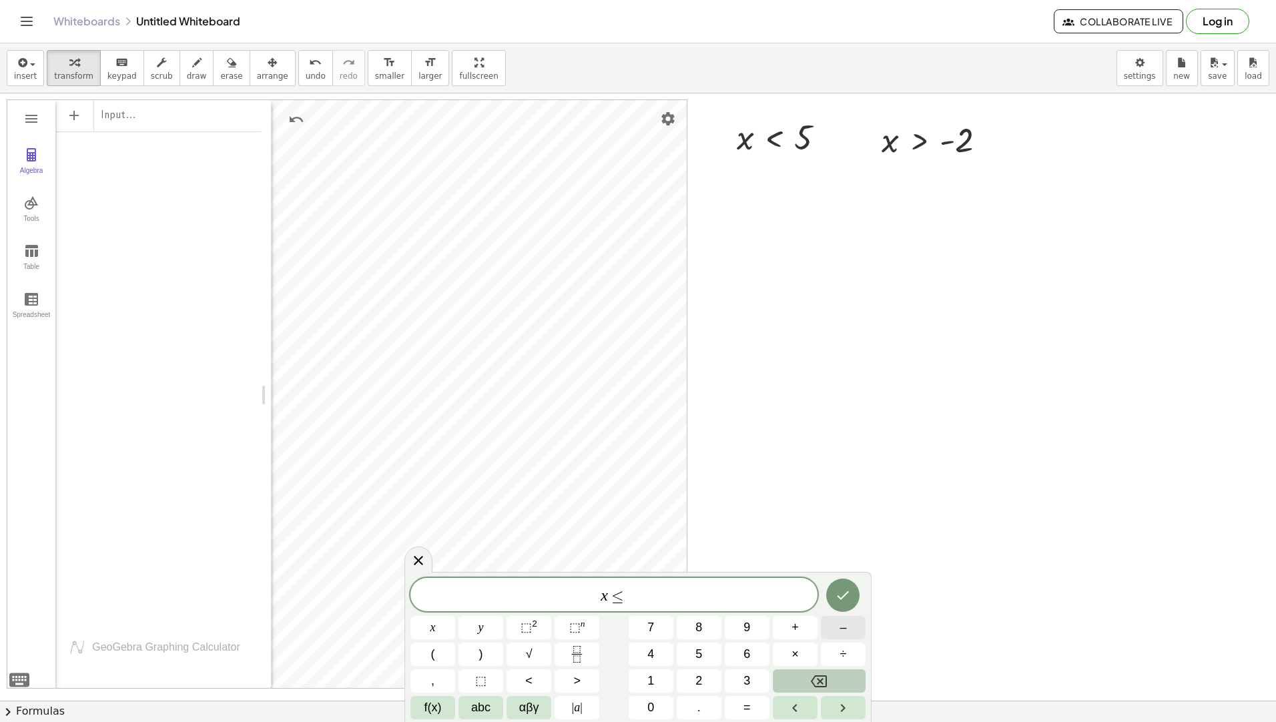
click at [834, 623] on button "–" at bounding box center [843, 627] width 45 height 23
click at [649, 654] on span "4" at bounding box center [650, 654] width 7 height 18
click at [847, 595] on icon "Done" at bounding box center [843, 595] width 16 height 16
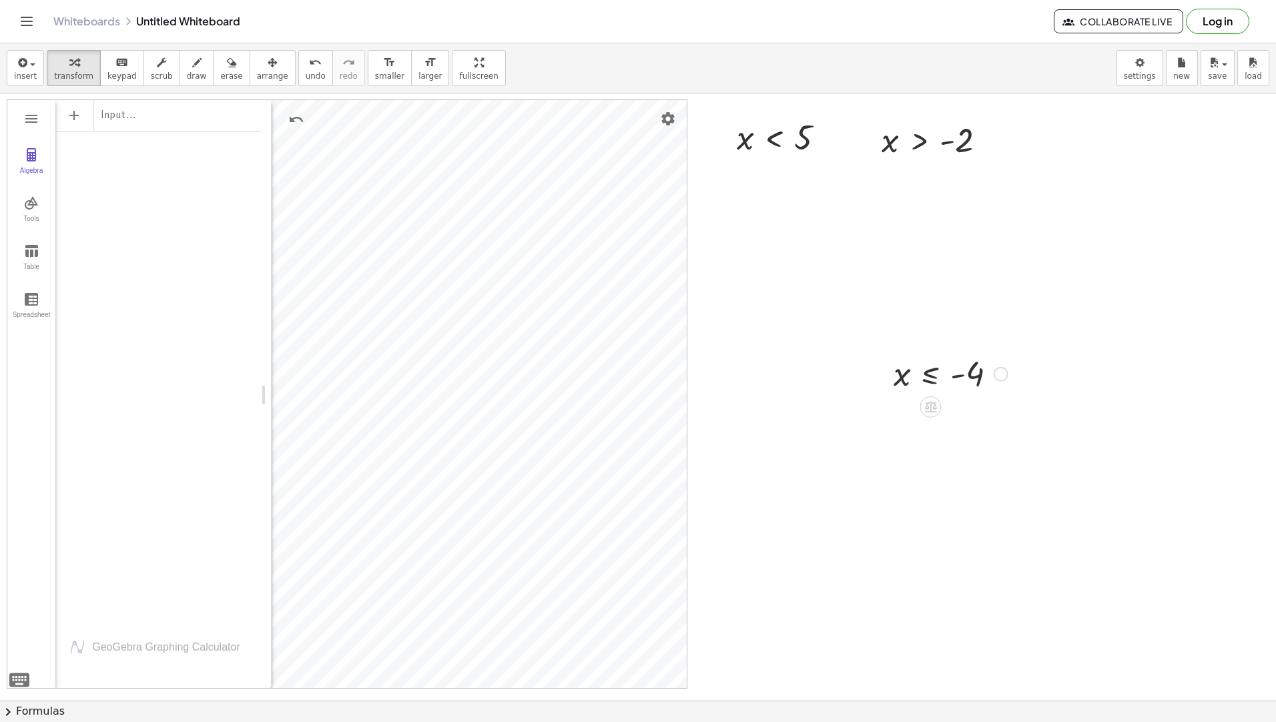
click at [957, 391] on div at bounding box center [950, 373] width 127 height 44
click at [261, 78] on span "arrange" at bounding box center [272, 75] width 31 height 9
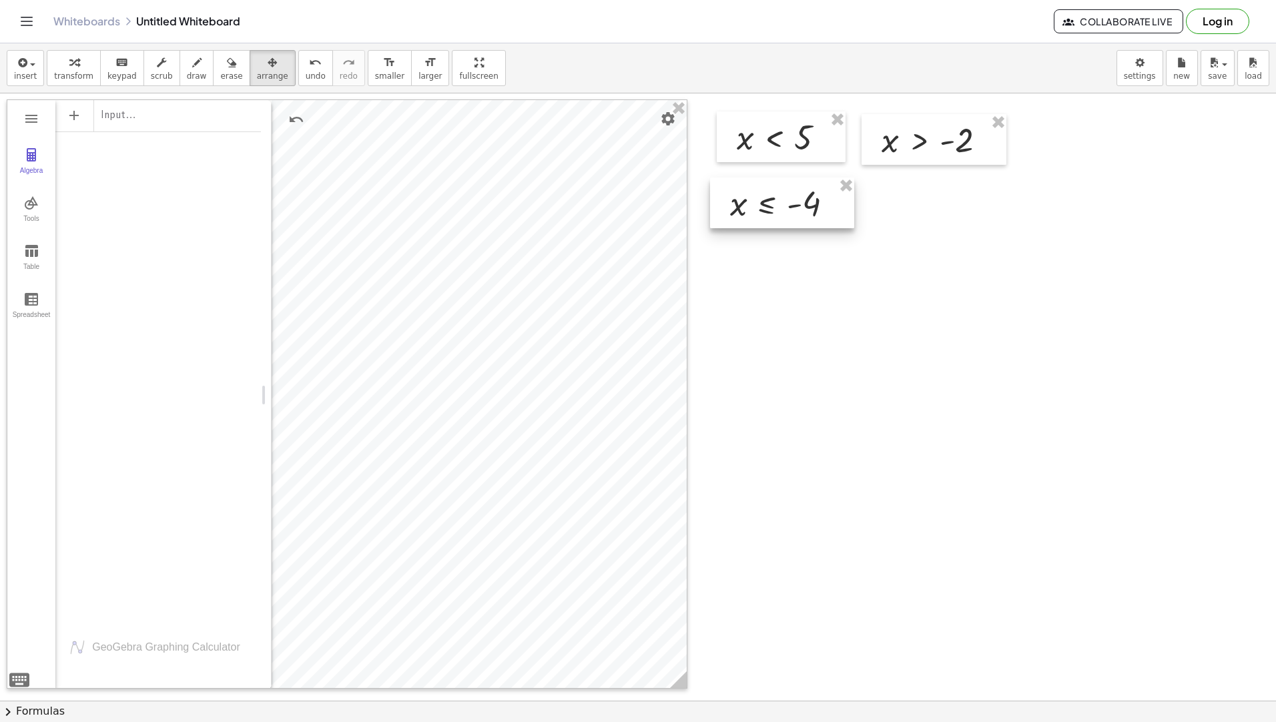
drag, startPoint x: 944, startPoint y: 366, endPoint x: 780, endPoint y: 196, distance: 236.1
click at [780, 196] on div at bounding box center [782, 203] width 144 height 51
click at [69, 63] on icon "button" at bounding box center [73, 63] width 9 height 16
click at [800, 208] on div at bounding box center [787, 203] width 127 height 44
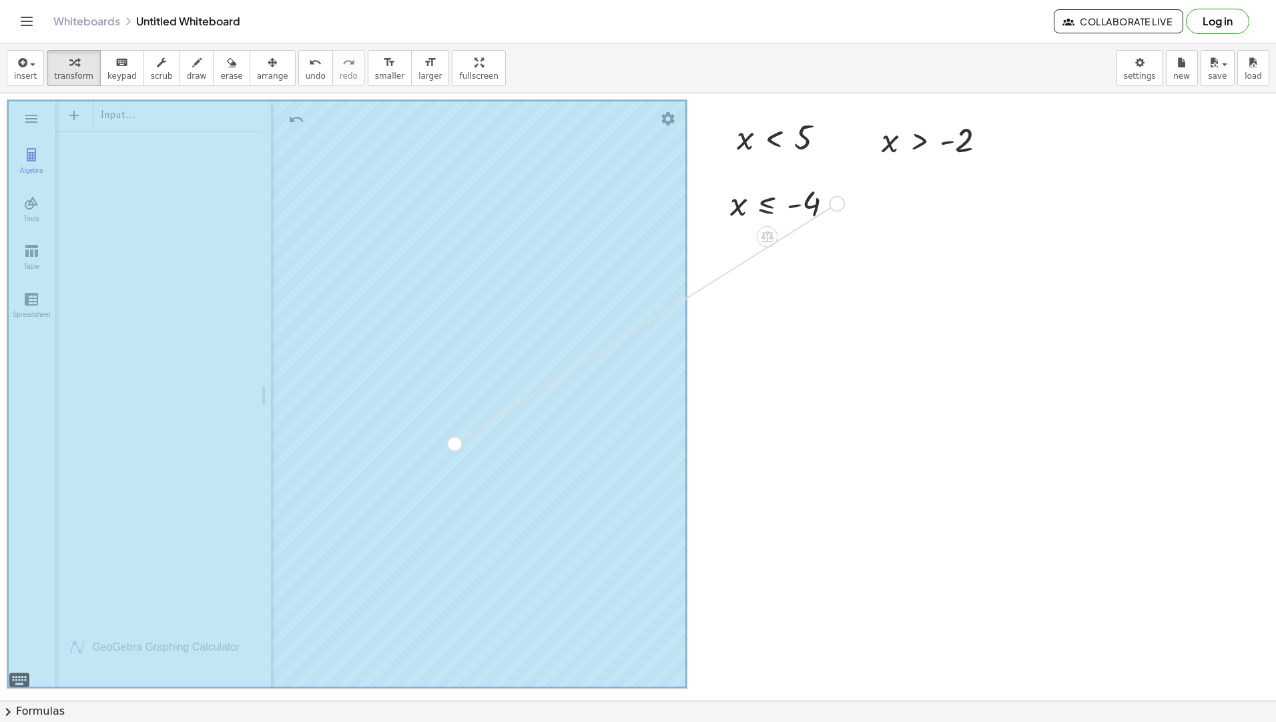
drag, startPoint x: 836, startPoint y: 202, endPoint x: 450, endPoint y: 441, distance: 454.8
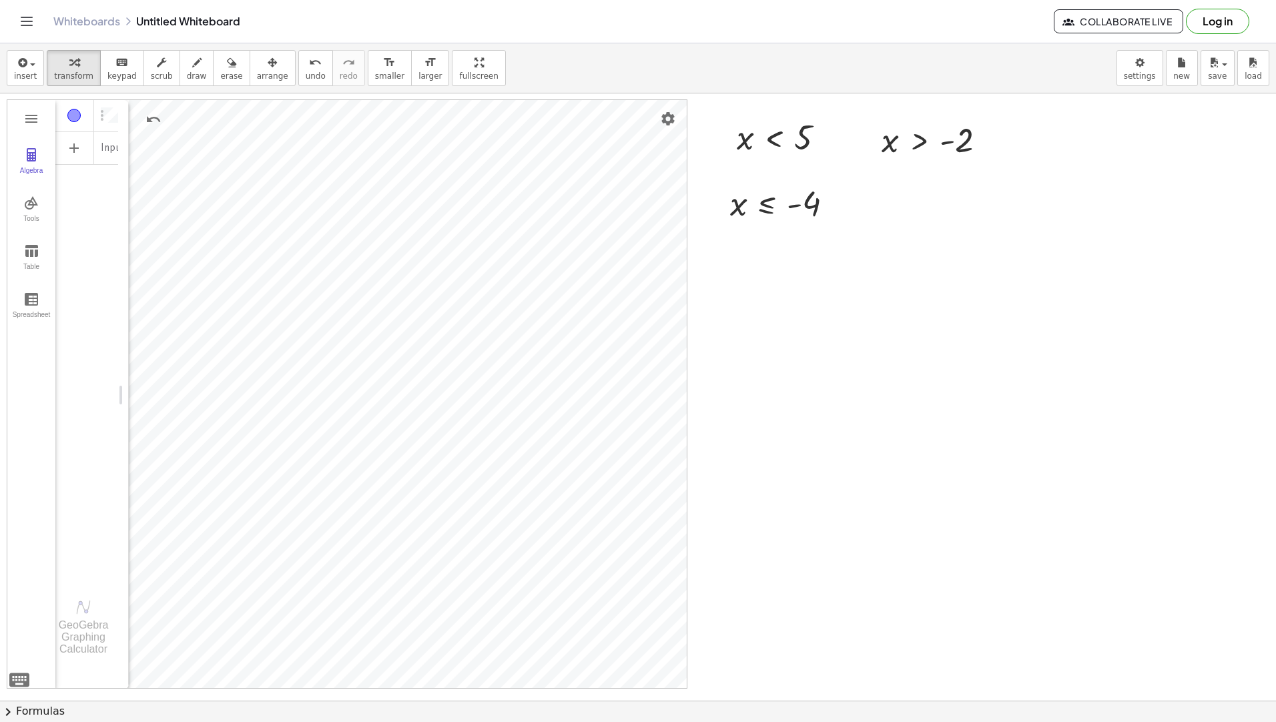
drag, startPoint x: 267, startPoint y: 394, endPoint x: 124, endPoint y: 416, distance: 144.5
click at [814, 208] on div at bounding box center [787, 203] width 127 height 44
click at [27, 153] on img "Graphing Calculator" at bounding box center [31, 155] width 16 height 16
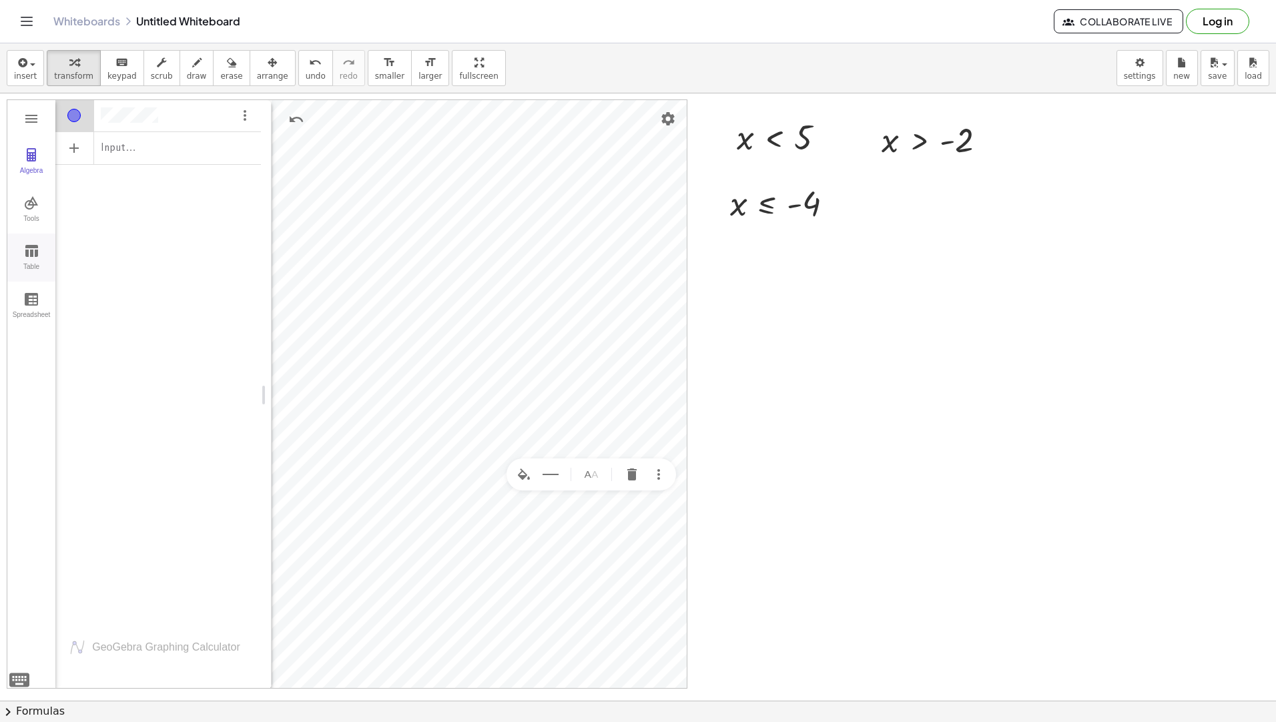
drag, startPoint x: 257, startPoint y: 395, endPoint x: 9, endPoint y: 272, distance: 277.0
click at [35, 417] on div "Algebra Tools Table Spreadsheet Input… GeoGebra Graphing Calculator Basic Tools…" at bounding box center [134, 394] width 254 height 589
click at [25, 157] on img "Graphing Calculator" at bounding box center [31, 155] width 16 height 16
drag, startPoint x: 3, startPoint y: 150, endPoint x: 11, endPoint y: 162, distance: 15.0
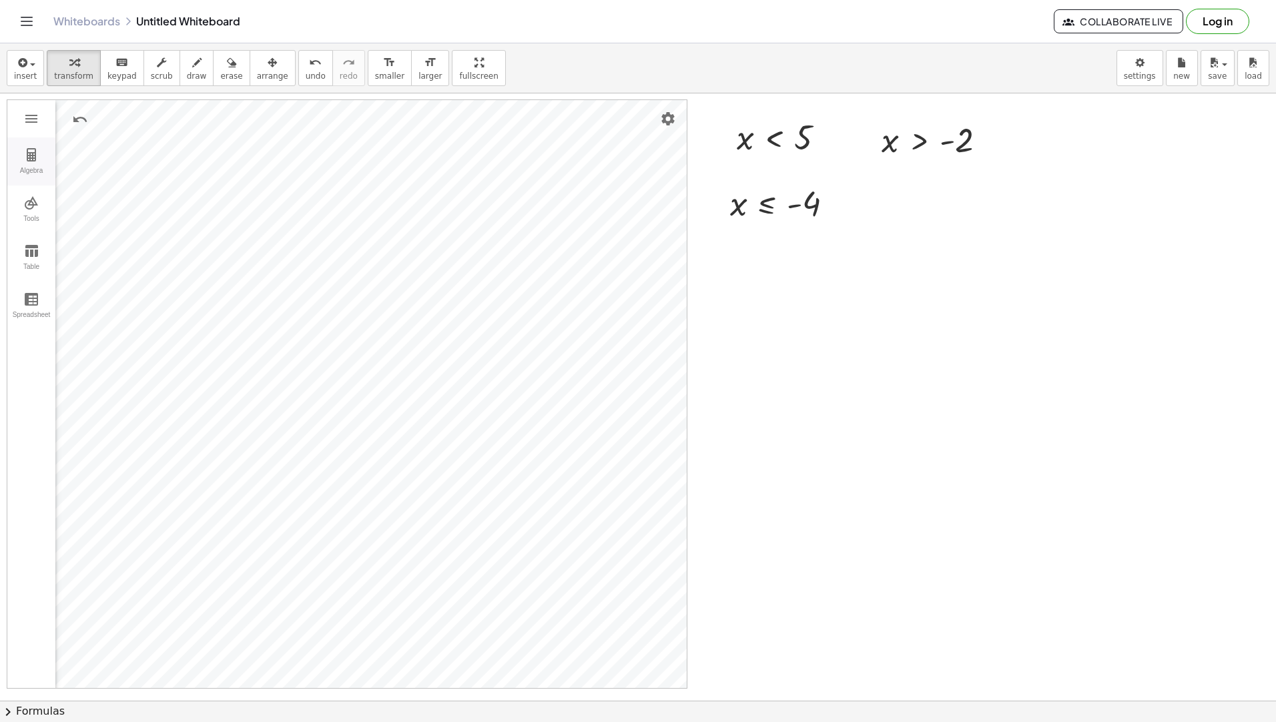
click at [17, 170] on button "Algebra" at bounding box center [31, 162] width 48 height 48
click at [243, 116] on img "Options" at bounding box center [245, 115] width 16 height 16
click at [265, 139] on li "Delete" at bounding box center [307, 139] width 139 height 21
drag, startPoint x: 267, startPoint y: 342, endPoint x: 272, endPoint y: 346, distance: 7.1
drag, startPoint x: 265, startPoint y: 389, endPoint x: 63, endPoint y: 378, distance: 202.6
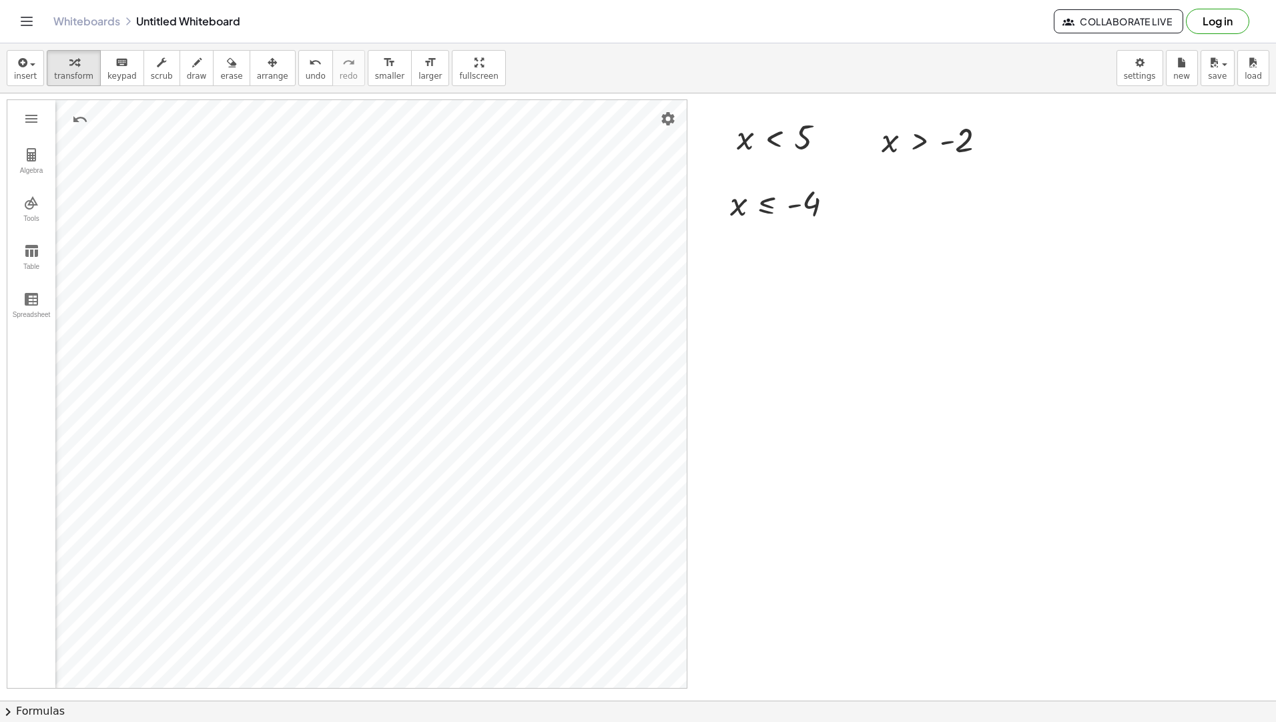
click at [806, 212] on div at bounding box center [787, 203] width 127 height 44
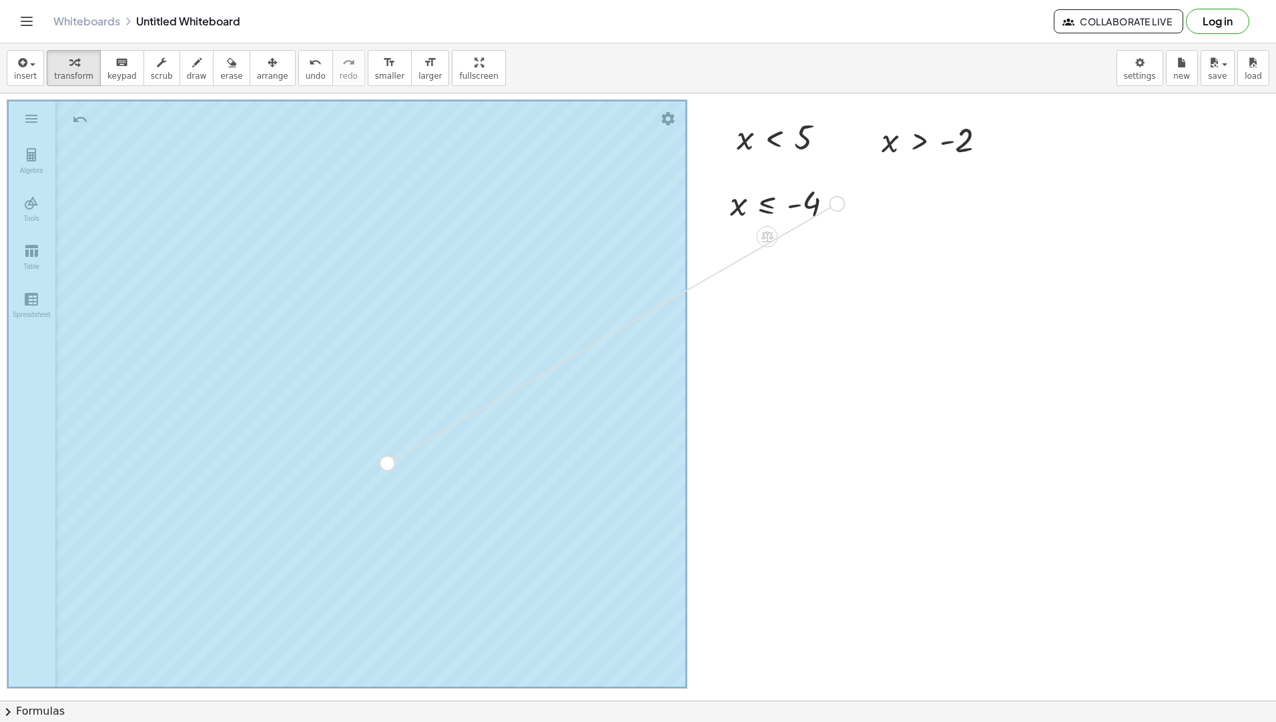
drag, startPoint x: 843, startPoint y: 200, endPoint x: 392, endPoint y: 459, distance: 520.3
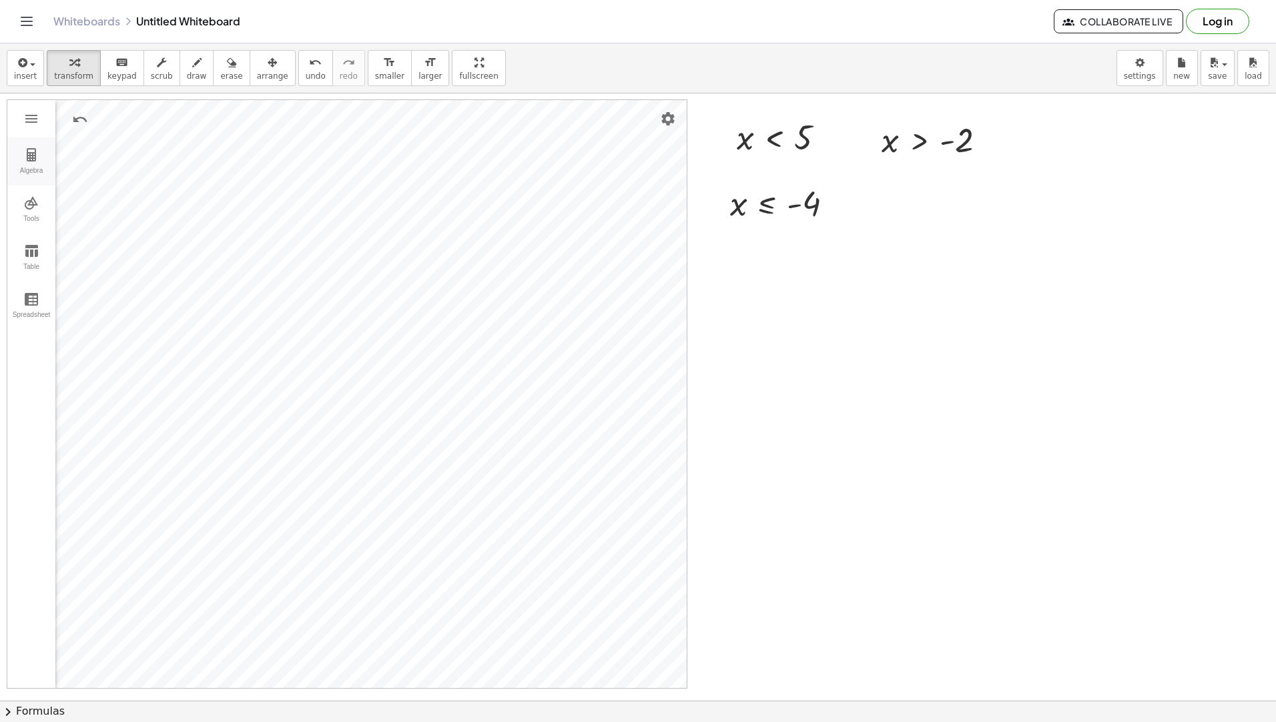
click at [22, 162] on button "Algebra" at bounding box center [31, 162] width 48 height 48
click at [247, 107] on img "Options" at bounding box center [245, 115] width 16 height 16
click at [308, 141] on li "Delete" at bounding box center [307, 139] width 139 height 21
click at [29, 157] on img "Graphing Calculator" at bounding box center [31, 155] width 16 height 16
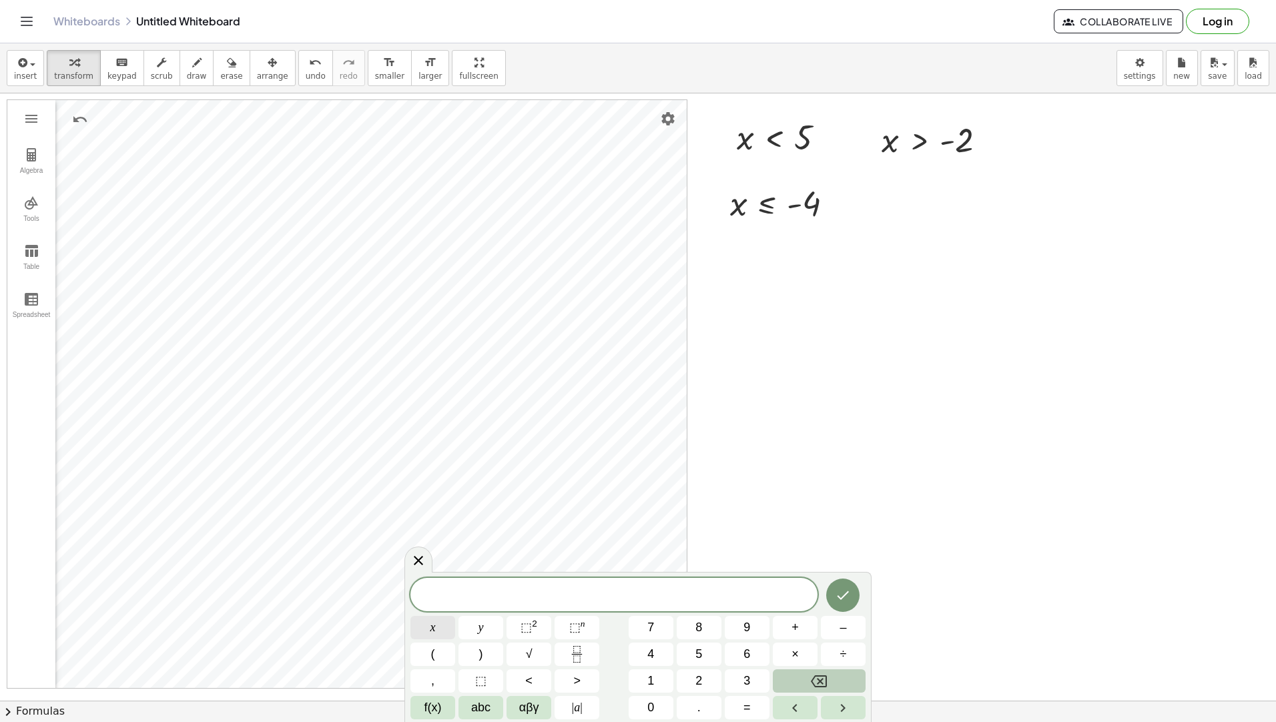
click at [437, 631] on button "x" at bounding box center [433, 627] width 45 height 23
click at [413, 705] on button "f(x)" at bounding box center [433, 707] width 45 height 23
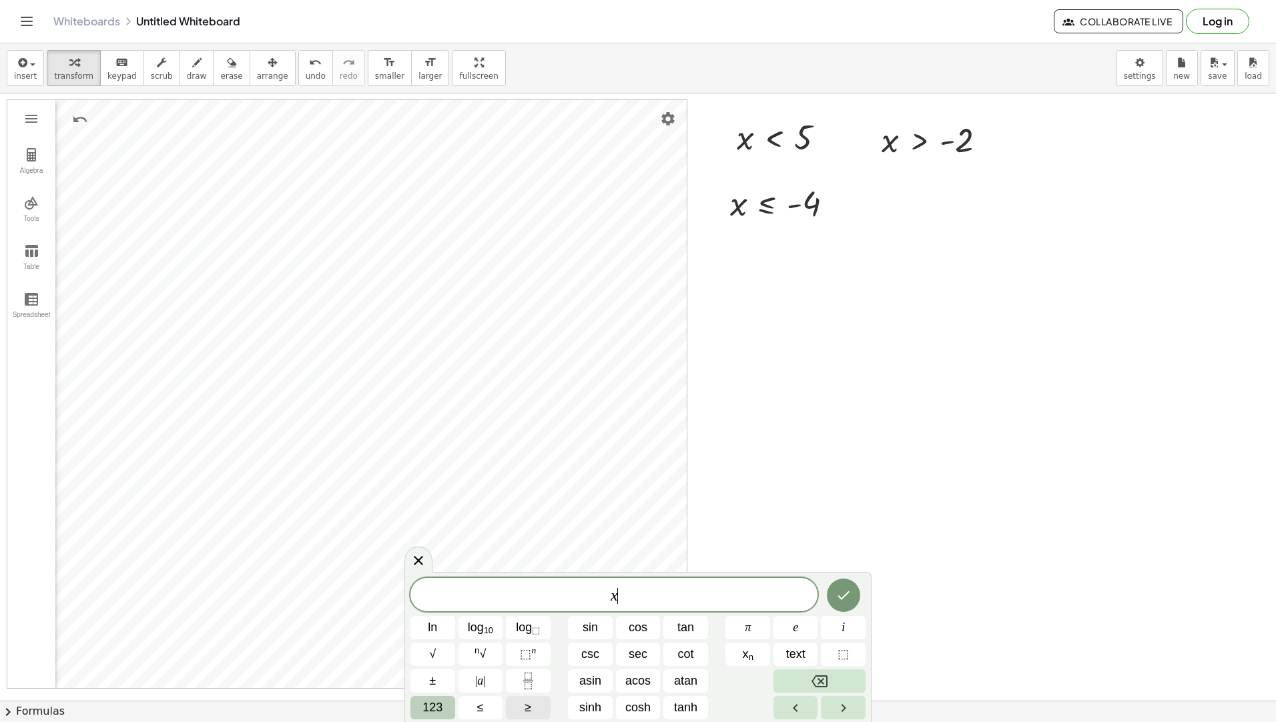
click at [522, 708] on button "≥" at bounding box center [528, 707] width 45 height 23
click at [438, 708] on span "123" at bounding box center [433, 708] width 20 height 18
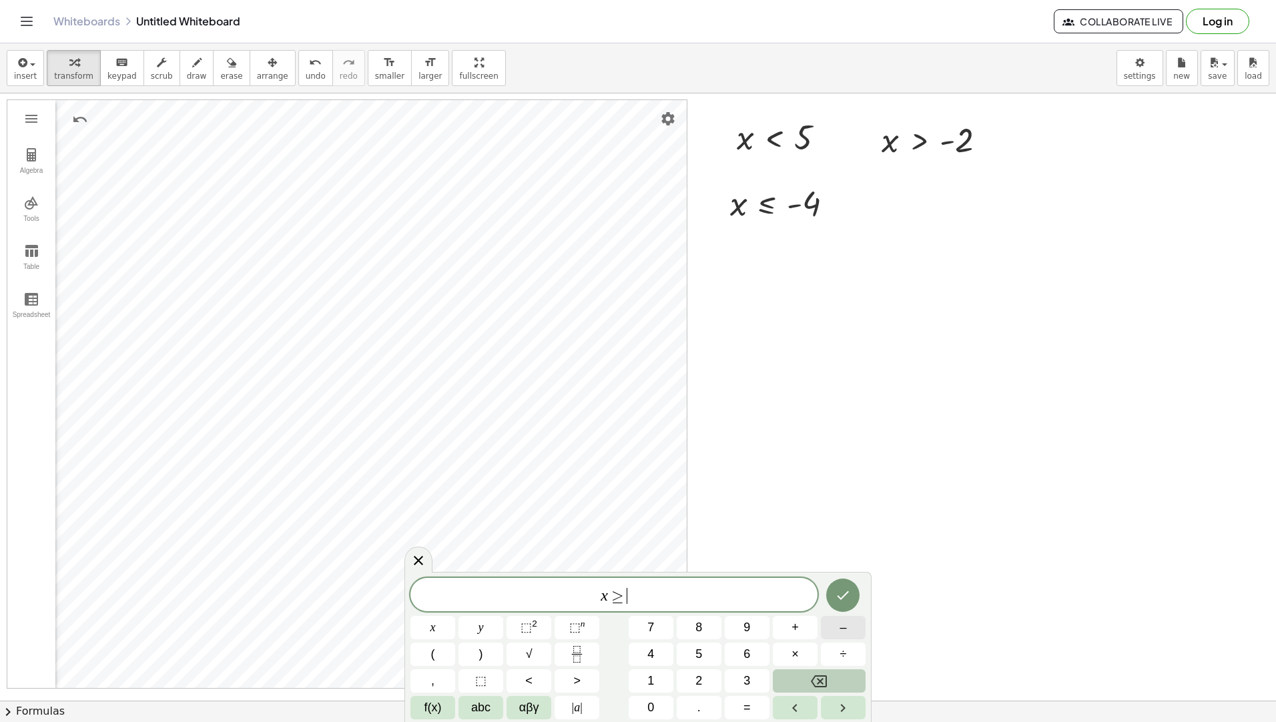
click at [848, 628] on button "–" at bounding box center [843, 627] width 45 height 23
click at [751, 652] on button "6" at bounding box center [747, 654] width 45 height 23
click at [838, 591] on icon "Done" at bounding box center [843, 595] width 16 height 16
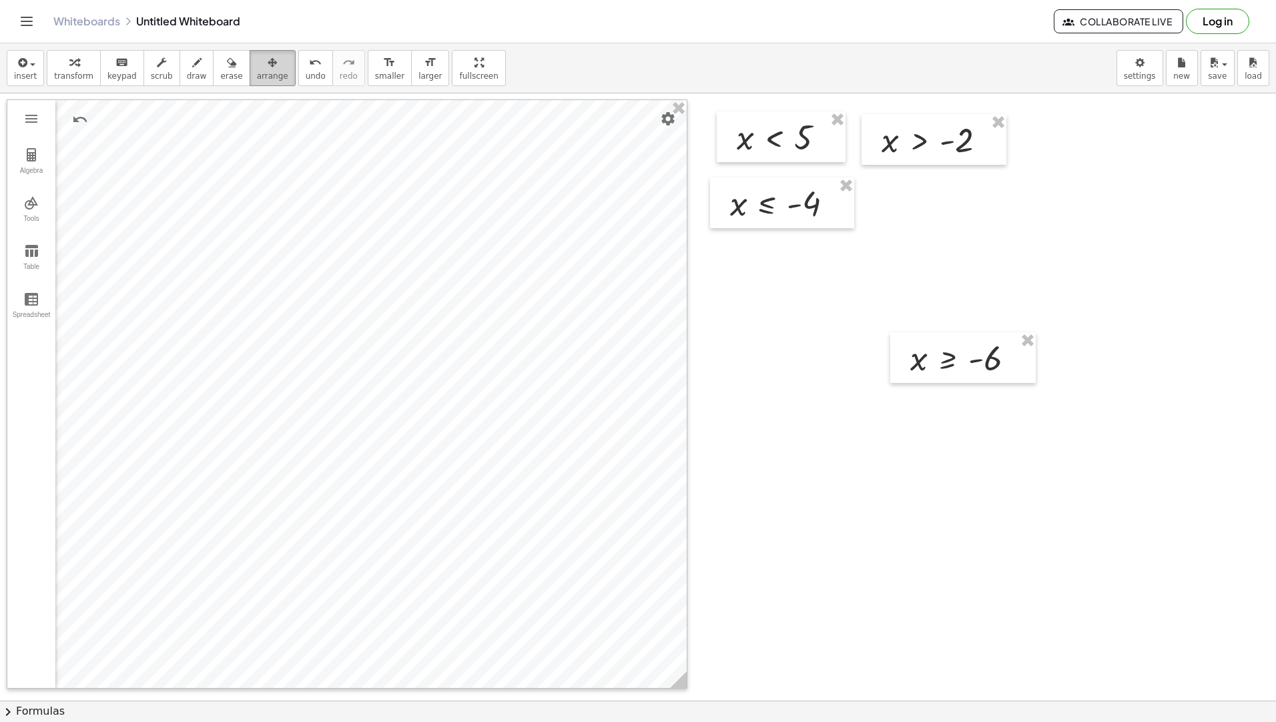
click at [256, 71] on button "arrange" at bounding box center [273, 68] width 46 height 36
drag, startPoint x: 945, startPoint y: 360, endPoint x: 921, endPoint y: 206, distance: 156.1
click at [921, 206] on div at bounding box center [939, 203] width 146 height 51
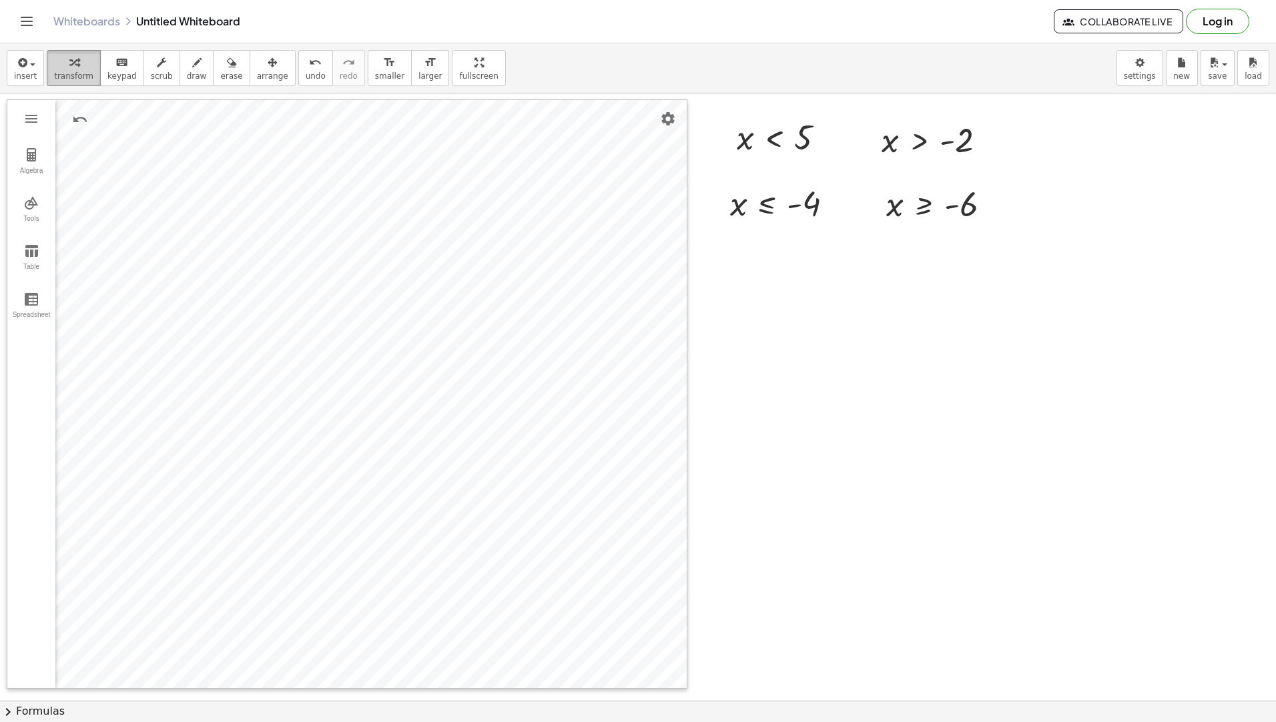
click at [59, 66] on div "button" at bounding box center [73, 62] width 39 height 16
drag, startPoint x: 989, startPoint y: 199, endPoint x: 986, endPoint y: 192, distance: 8.1
click at [986, 192] on div at bounding box center [944, 204] width 129 height 44
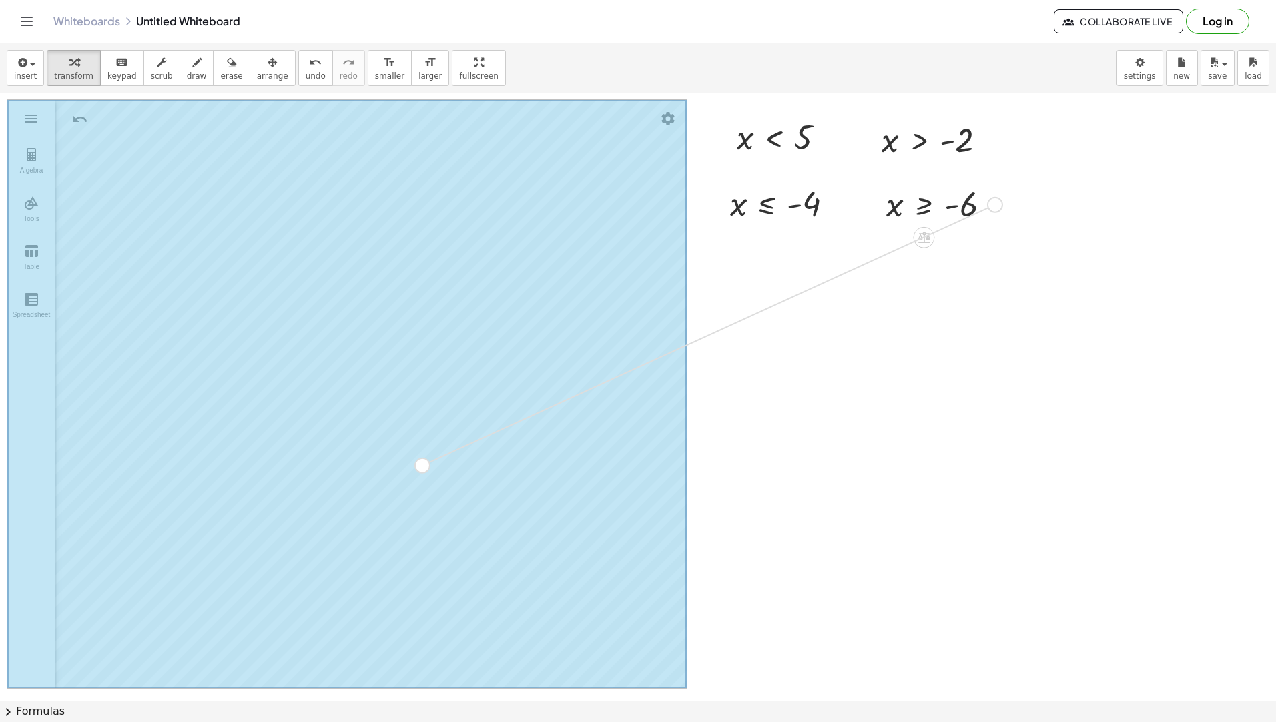
drag, startPoint x: 997, startPoint y: 202, endPoint x: 419, endPoint y: 465, distance: 636.0
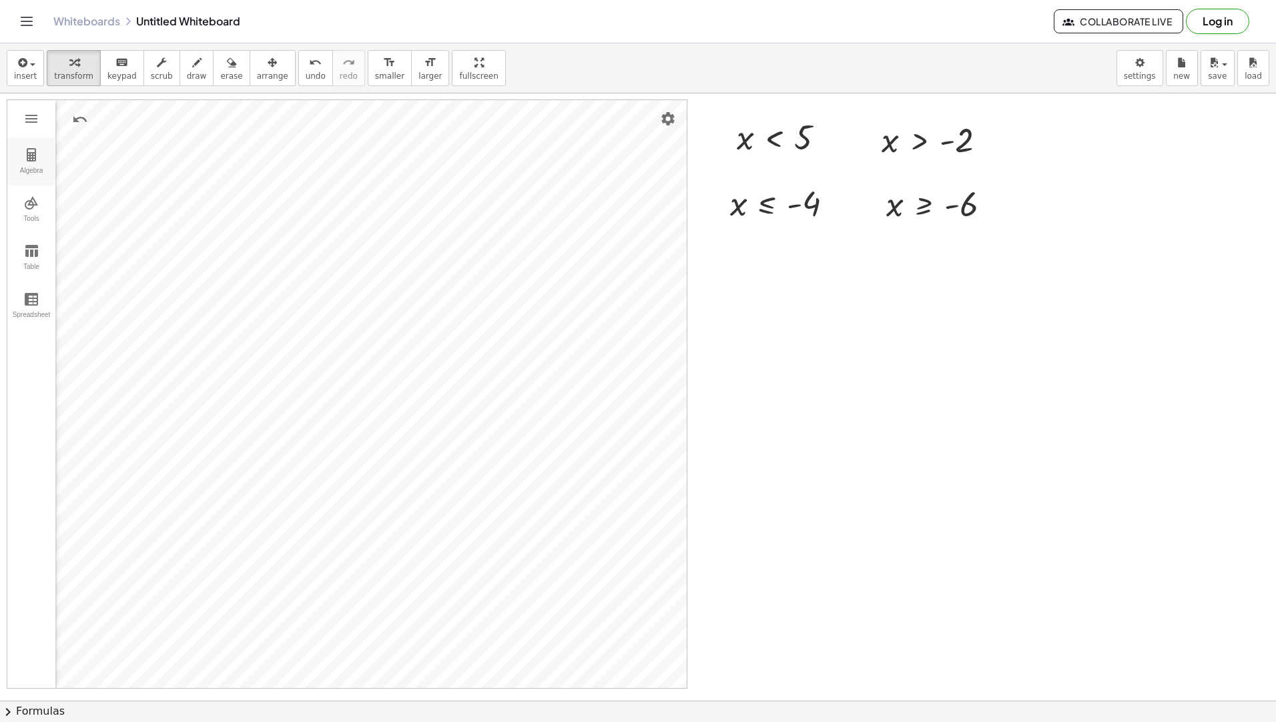
click at [33, 151] on img "Graphing Calculator" at bounding box center [31, 155] width 16 height 16
click at [243, 109] on img "Options" at bounding box center [245, 115] width 16 height 16
click at [283, 126] on li "Duplicate input" at bounding box center [307, 118] width 139 height 21
click at [245, 148] on img "Options" at bounding box center [245, 148] width 16 height 16
click at [265, 169] on li "Delete" at bounding box center [307, 172] width 139 height 21
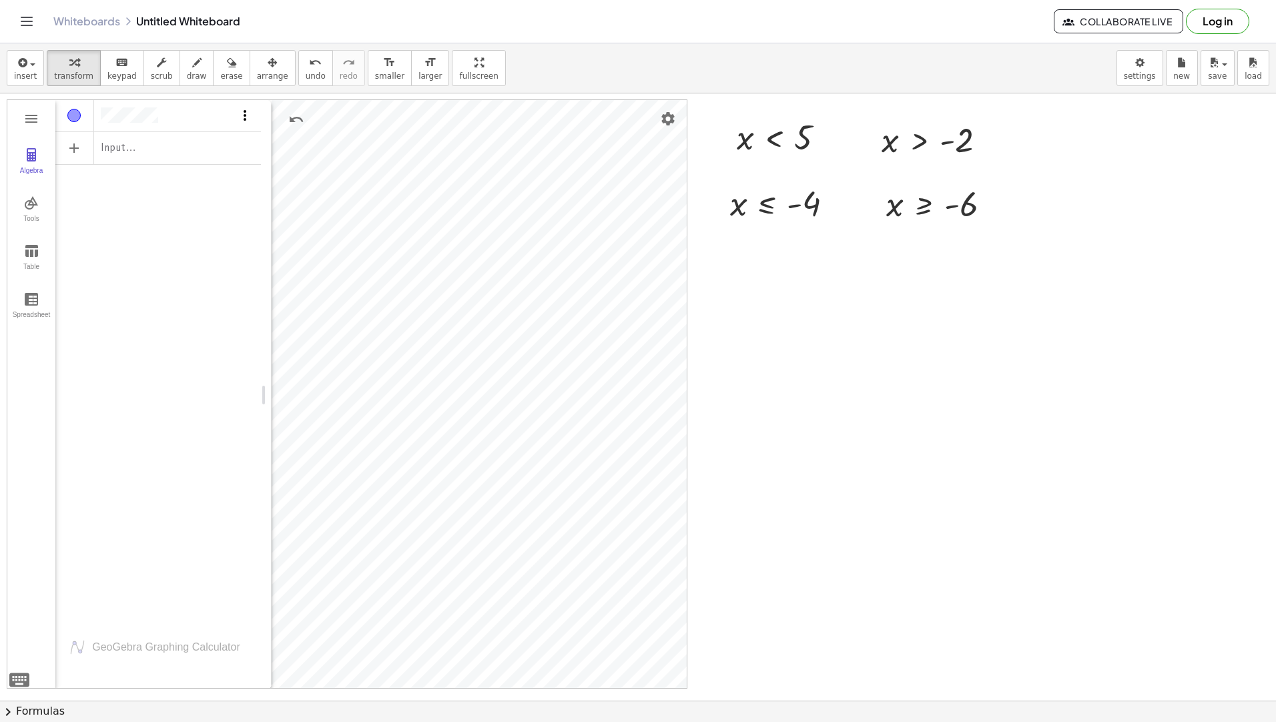
click at [242, 117] on img "Options" at bounding box center [245, 115] width 16 height 16
click at [253, 133] on li "Delete" at bounding box center [307, 139] width 139 height 21
click at [25, 150] on img "Graphing Calculator" at bounding box center [31, 155] width 16 height 16
